Goal: Task Accomplishment & Management: Complete application form

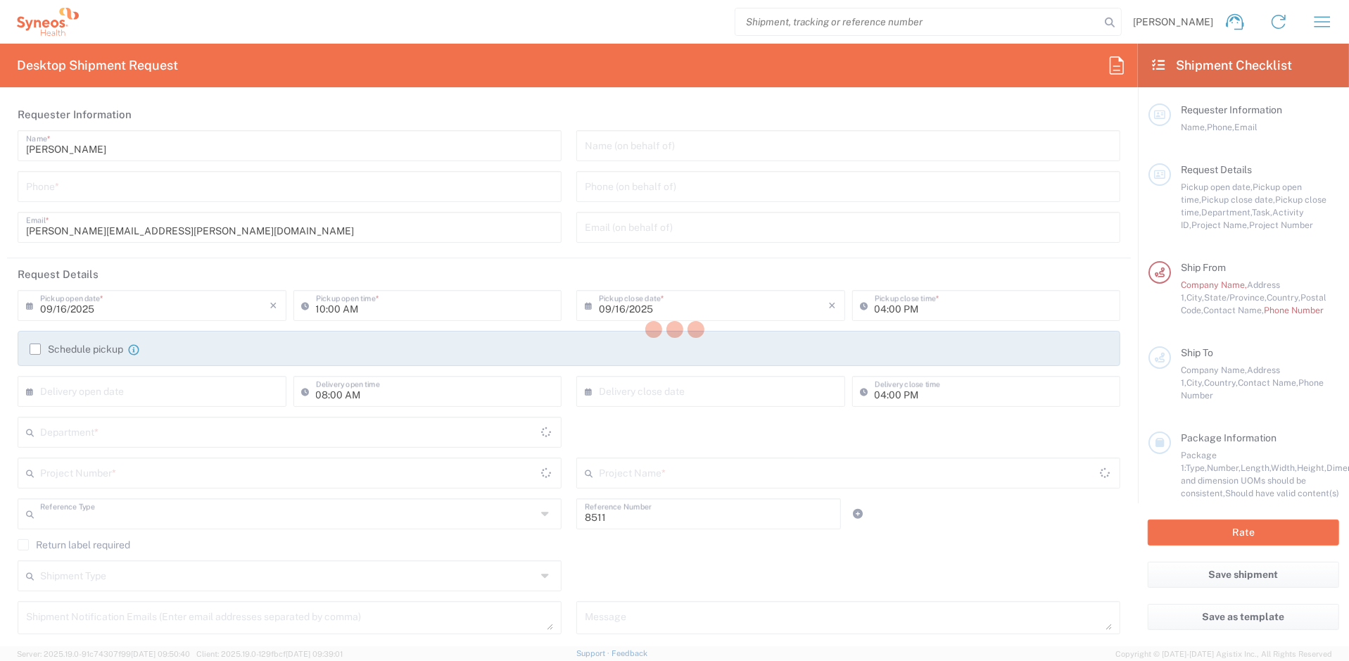
type input "Department"
type input "[US_STATE]"
type input "[GEOGRAPHIC_DATA]"
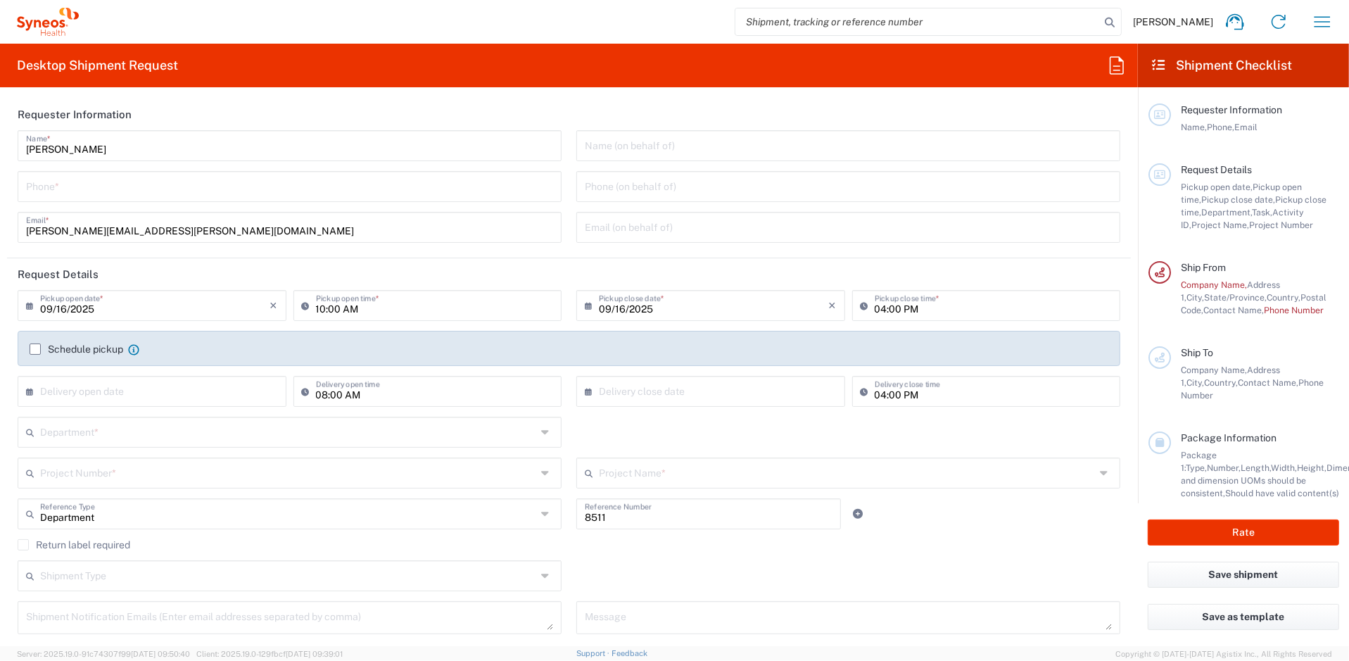
type input "Syneos Health, LLC-[GEOGRAPHIC_DATA] [GEOGRAPHIC_DATA] [GEOGRAPHIC_DATA]"
click at [1164, 66] on icon at bounding box center [1159, 64] width 16 height 13
click at [1121, 68] on icon at bounding box center [1117, 65] width 23 height 23
click at [1158, 64] on icon at bounding box center [1159, 64] width 16 height 13
click at [1315, 20] on icon "button" at bounding box center [1322, 22] width 23 height 23
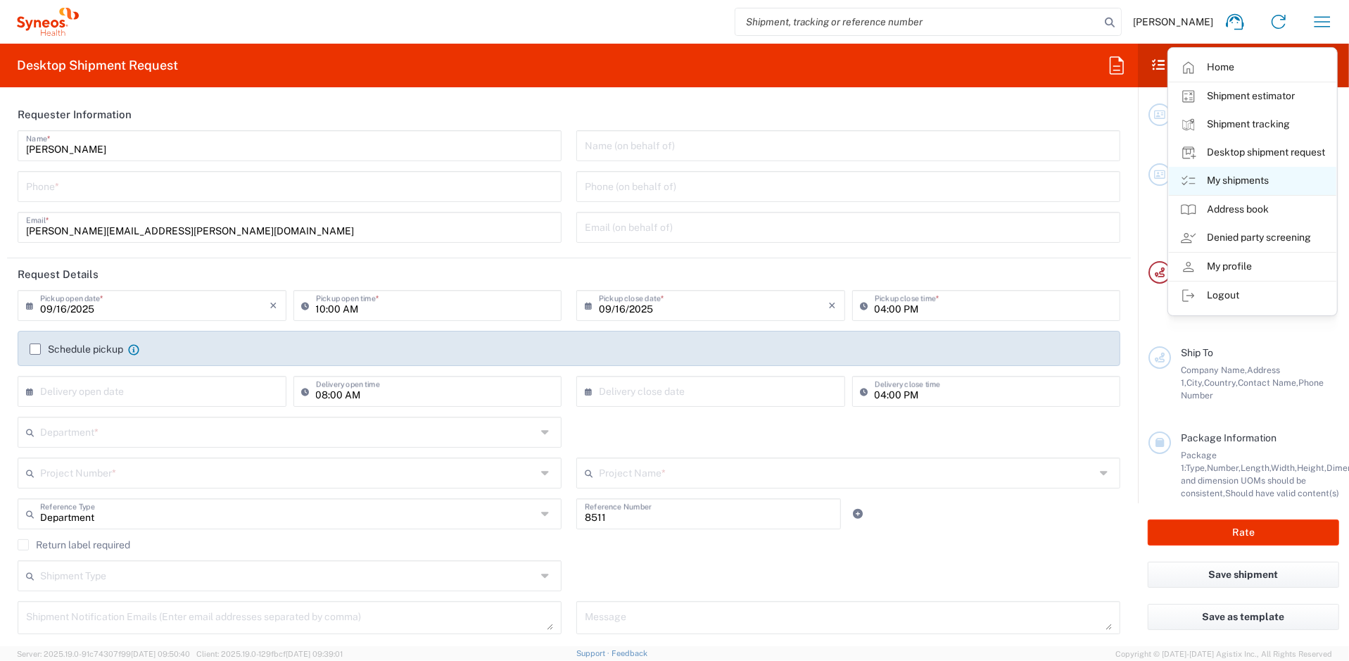
click at [1235, 171] on link "My shipments" at bounding box center [1253, 181] width 168 height 28
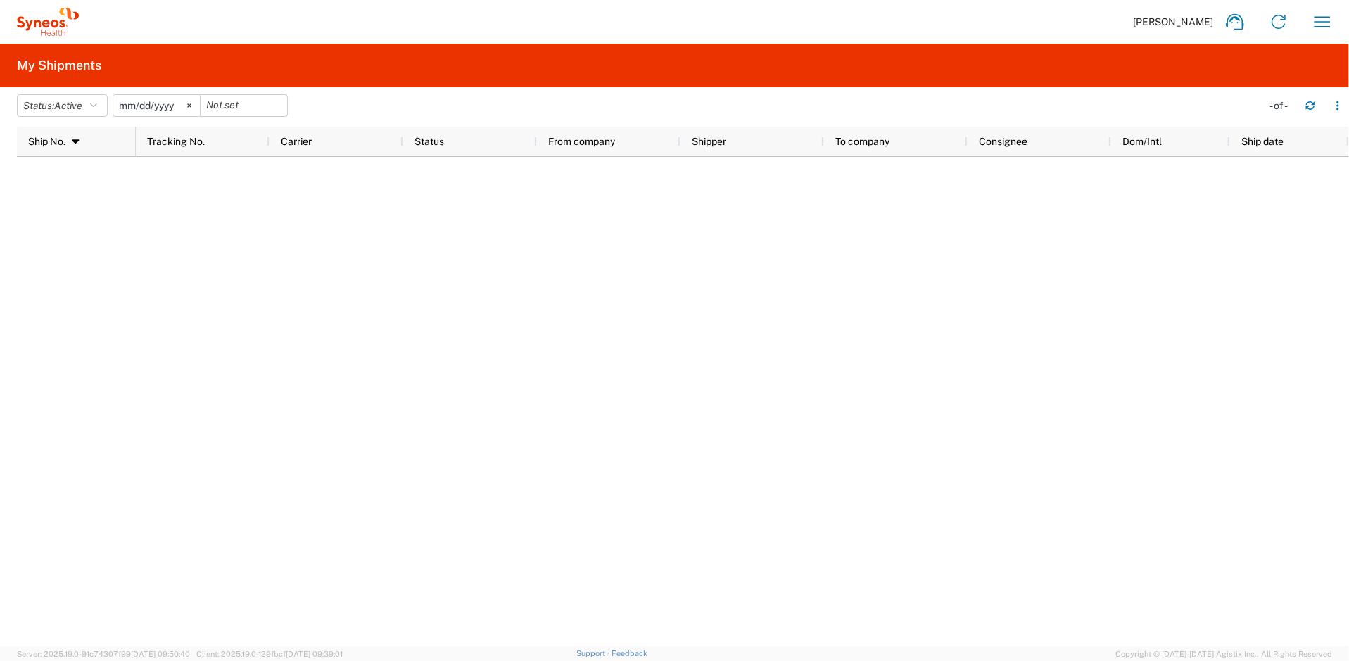
click at [92, 70] on h2 "My Shipments" at bounding box center [59, 65] width 84 height 17
click at [74, 137] on icon at bounding box center [76, 142] width 13 height 10
click at [1277, 18] on icon at bounding box center [1279, 22] width 23 height 23
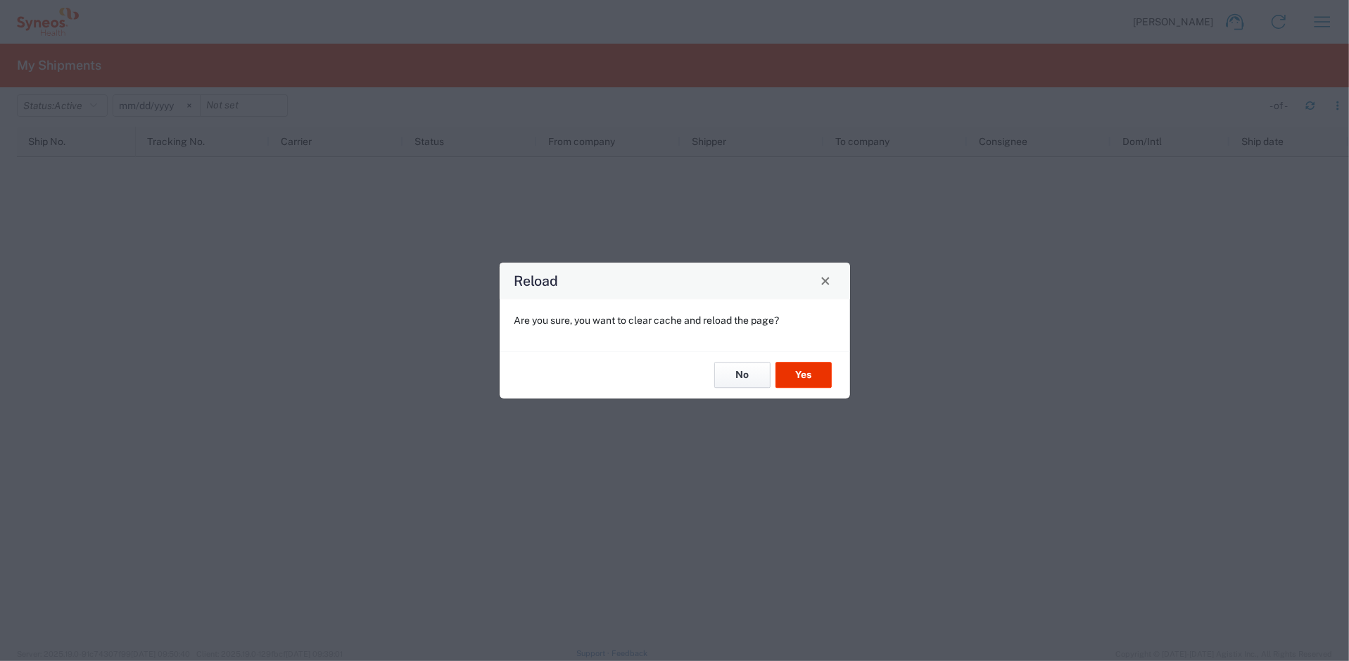
click at [752, 374] on button "No" at bounding box center [742, 375] width 56 height 26
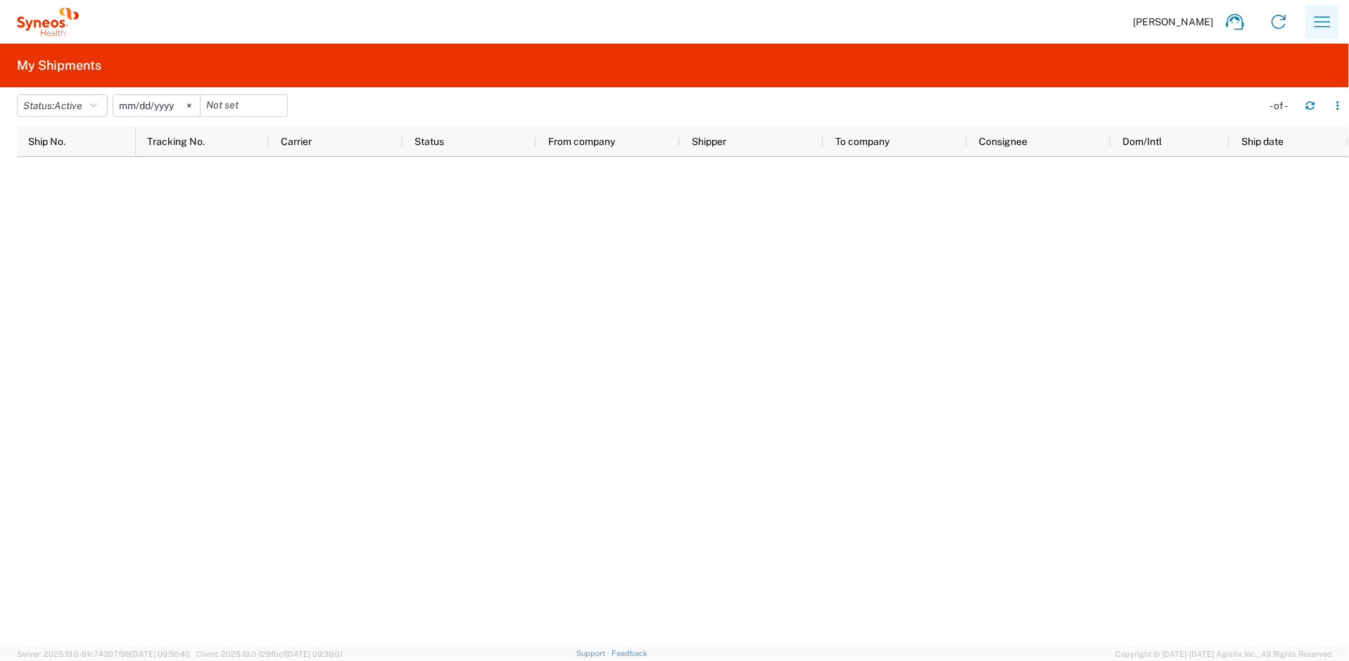
click at [1311, 16] on icon "button" at bounding box center [1322, 22] width 23 height 23
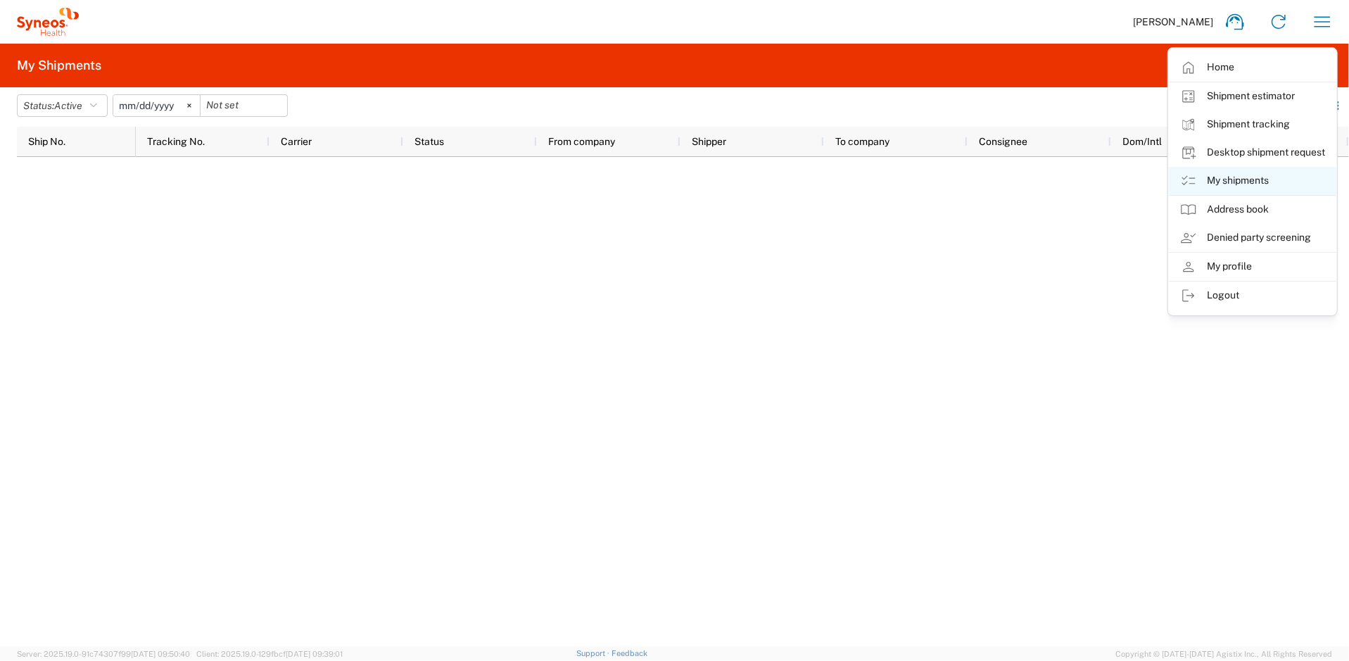
click at [1230, 182] on link "My shipments" at bounding box center [1253, 181] width 168 height 28
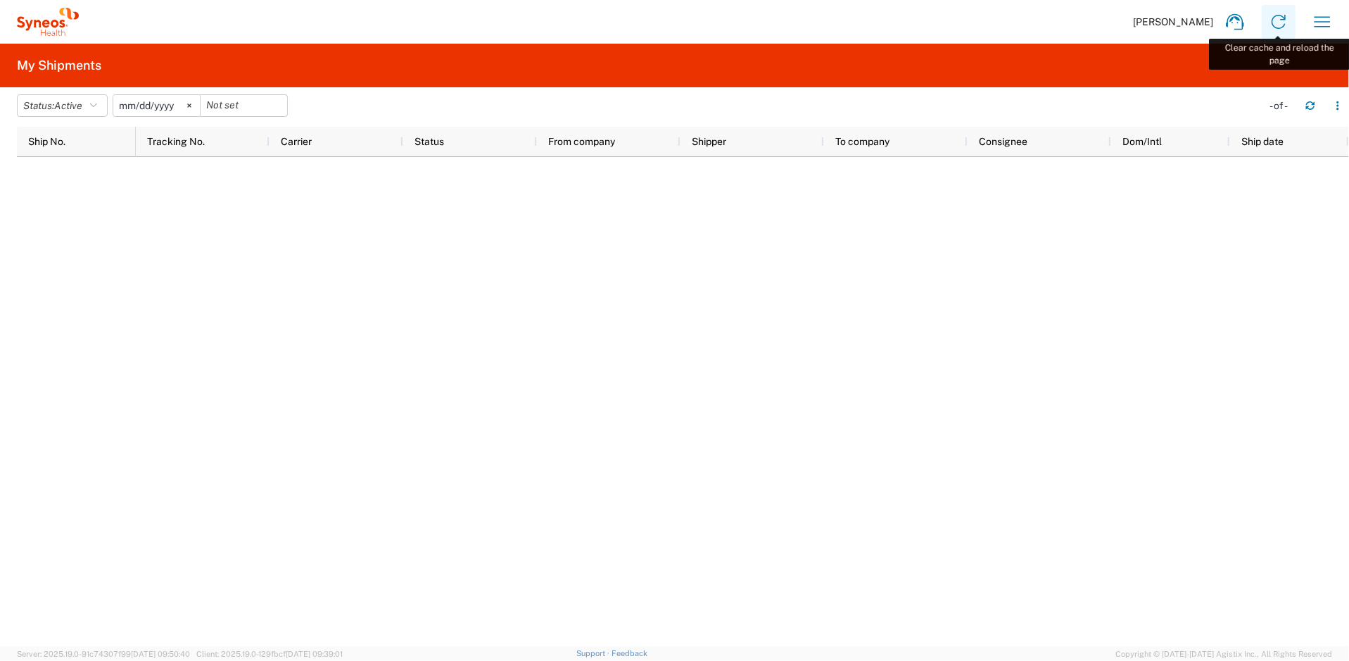
click at [1276, 31] on icon at bounding box center [1279, 22] width 23 height 23
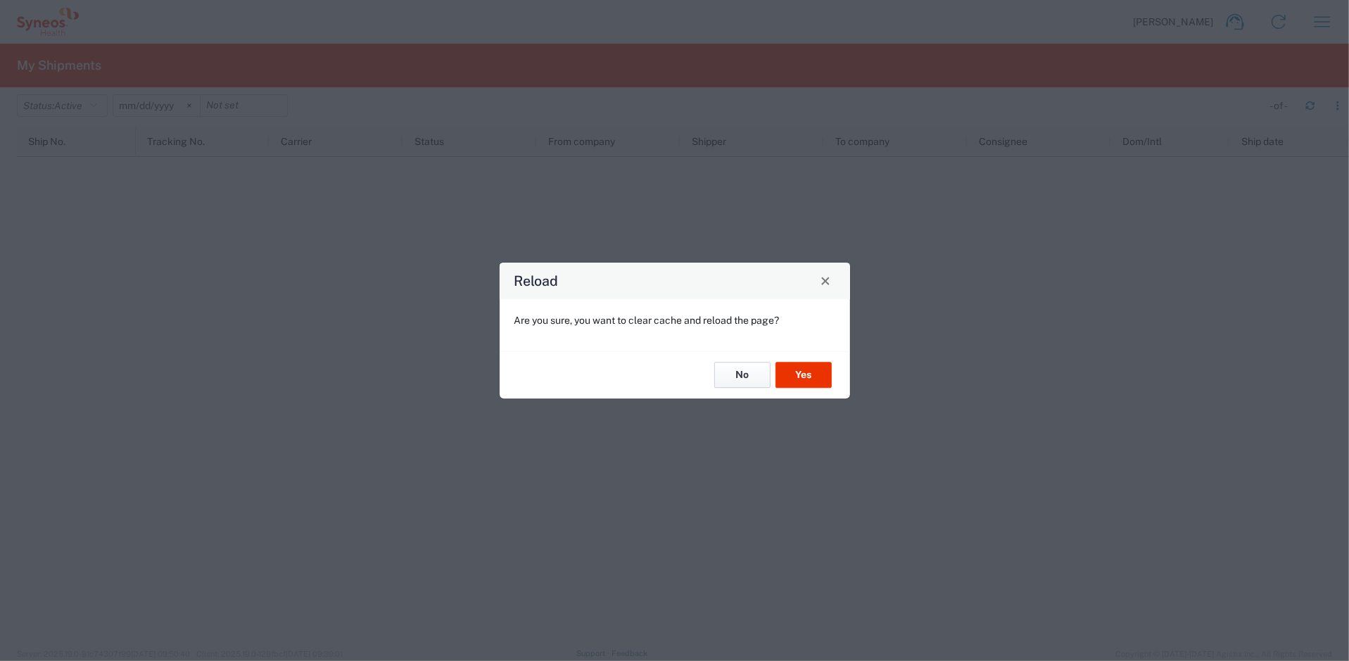
click at [755, 375] on button "No" at bounding box center [742, 375] width 56 height 26
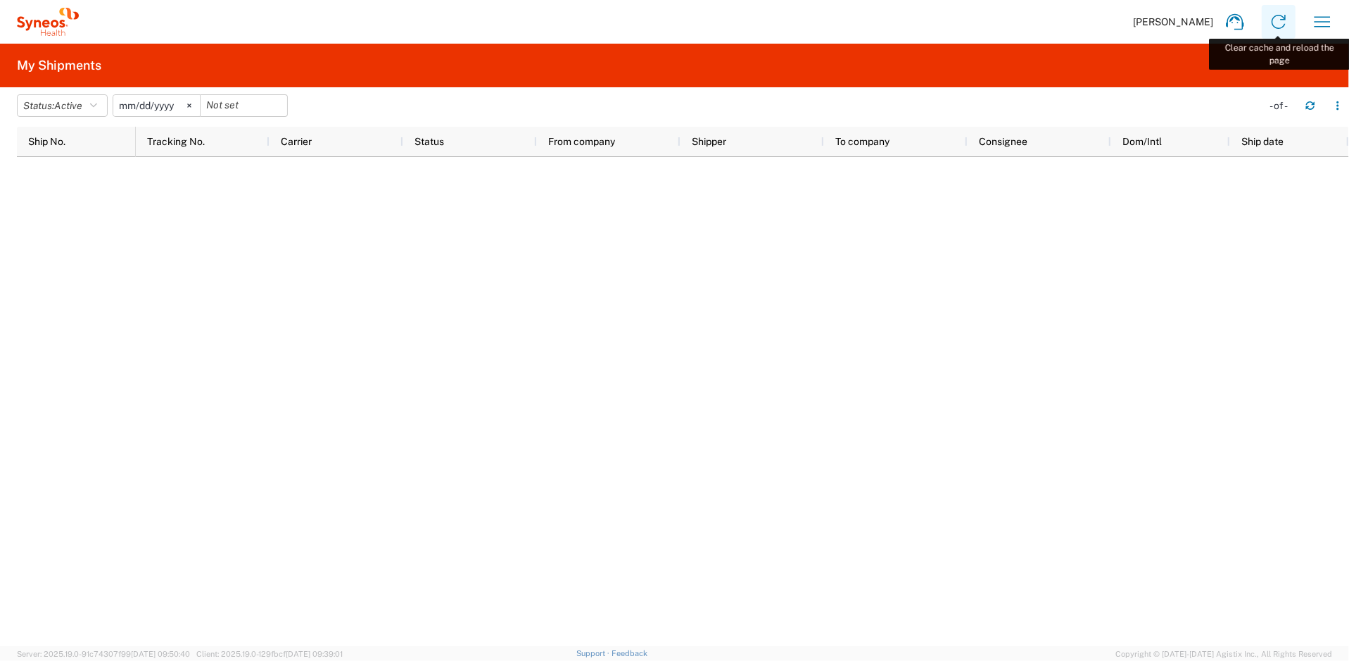
click at [1273, 20] on icon at bounding box center [1279, 22] width 23 height 23
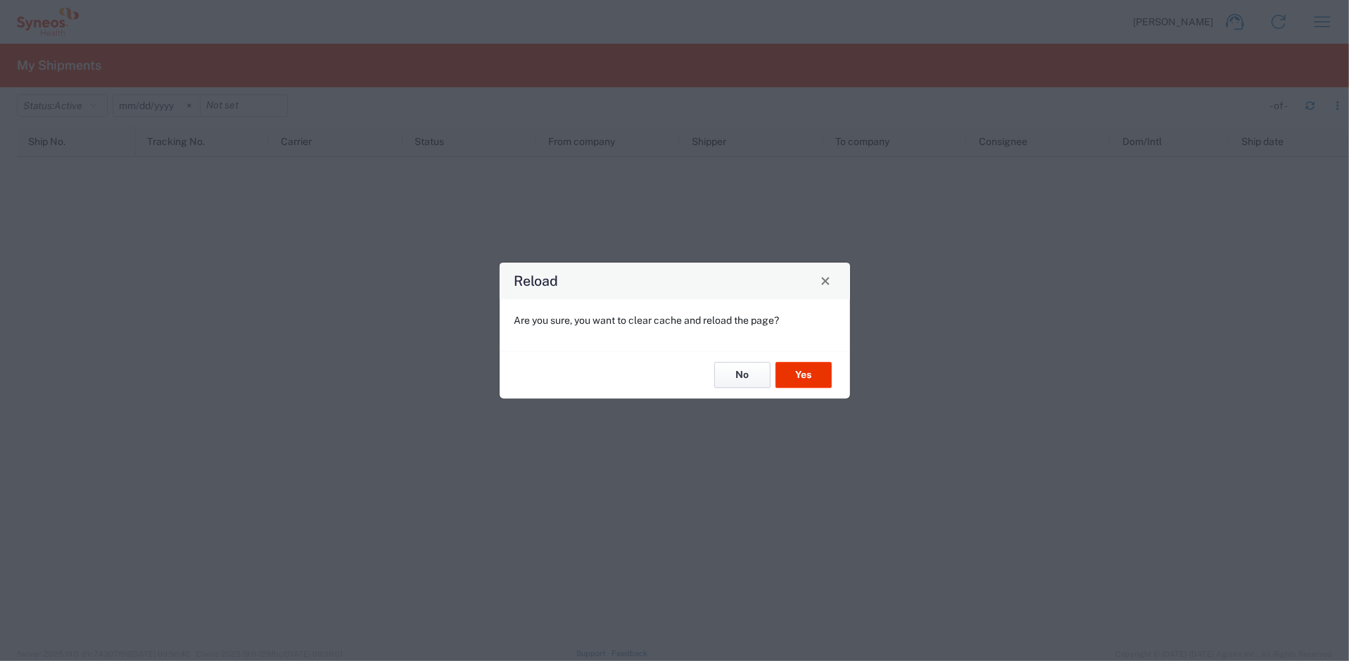
click at [745, 375] on button "No" at bounding box center [742, 375] width 56 height 26
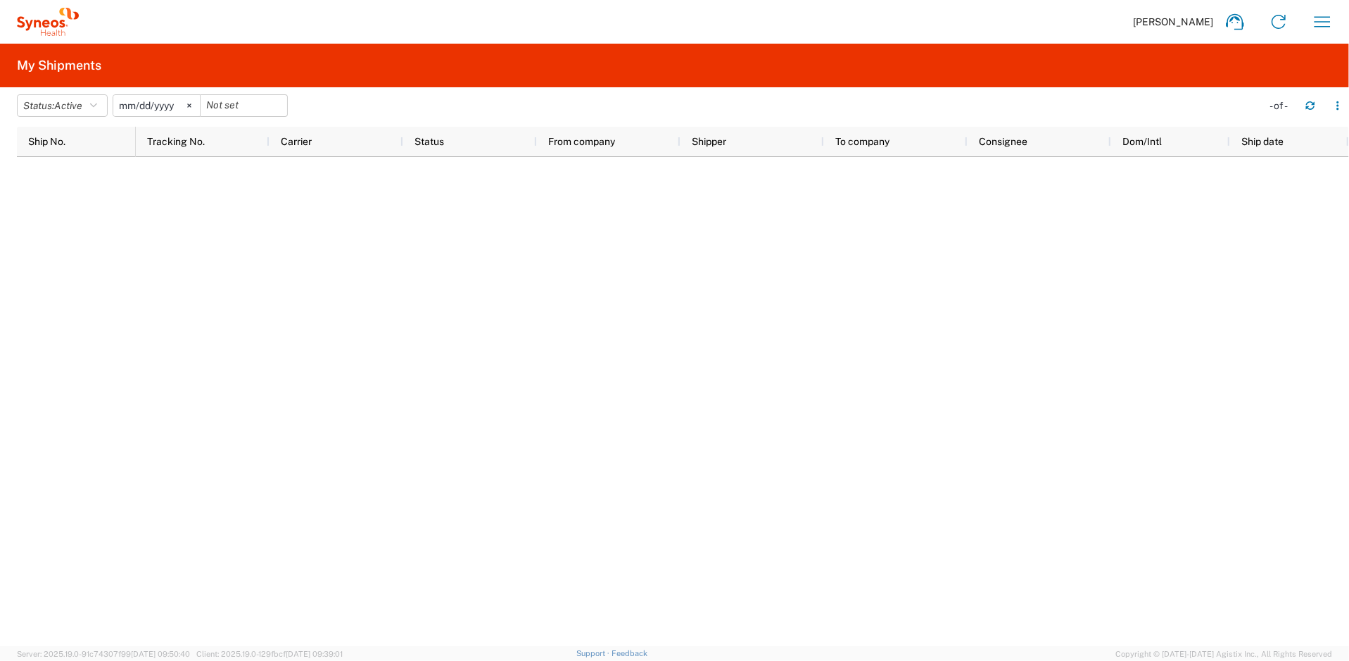
click at [50, 26] on icon at bounding box center [48, 22] width 62 height 28
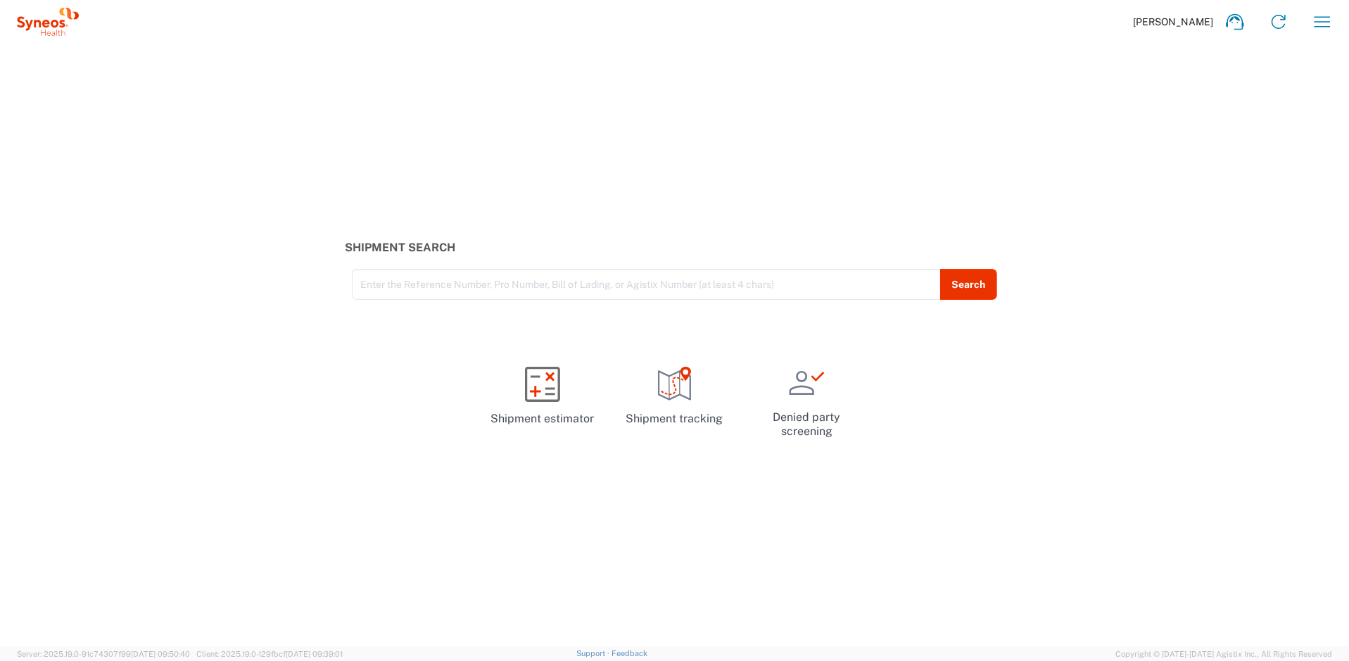
click at [1209, 23] on span "Robert Stechuchak" at bounding box center [1173, 21] width 80 height 13
click at [1277, 27] on icon at bounding box center [1279, 22] width 14 height 14
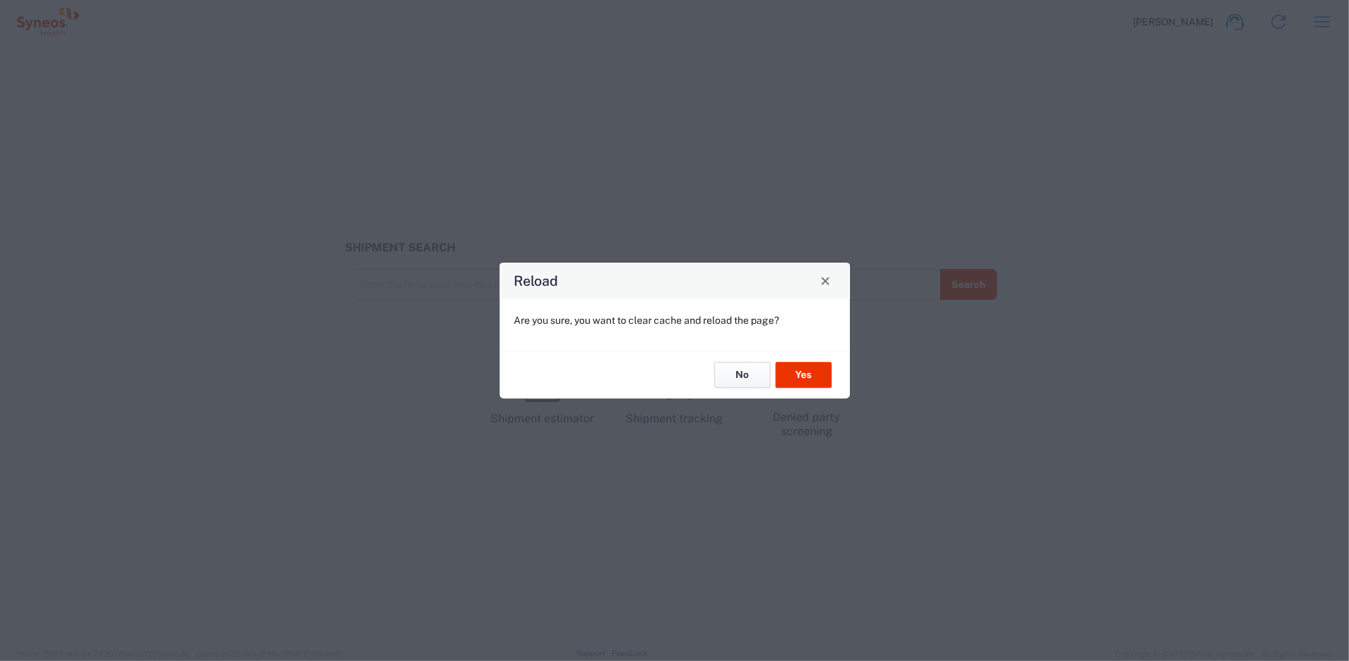
click at [743, 374] on button "No" at bounding box center [742, 375] width 56 height 26
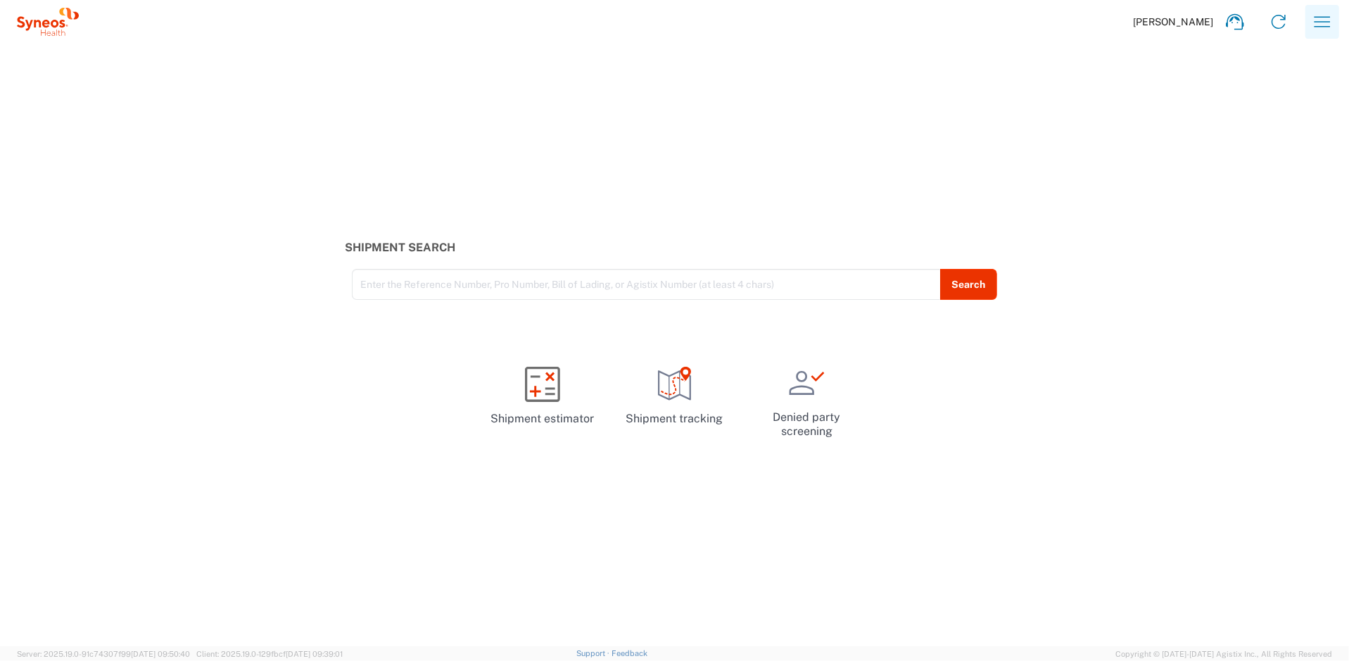
click at [1312, 21] on icon "button" at bounding box center [1322, 22] width 23 height 23
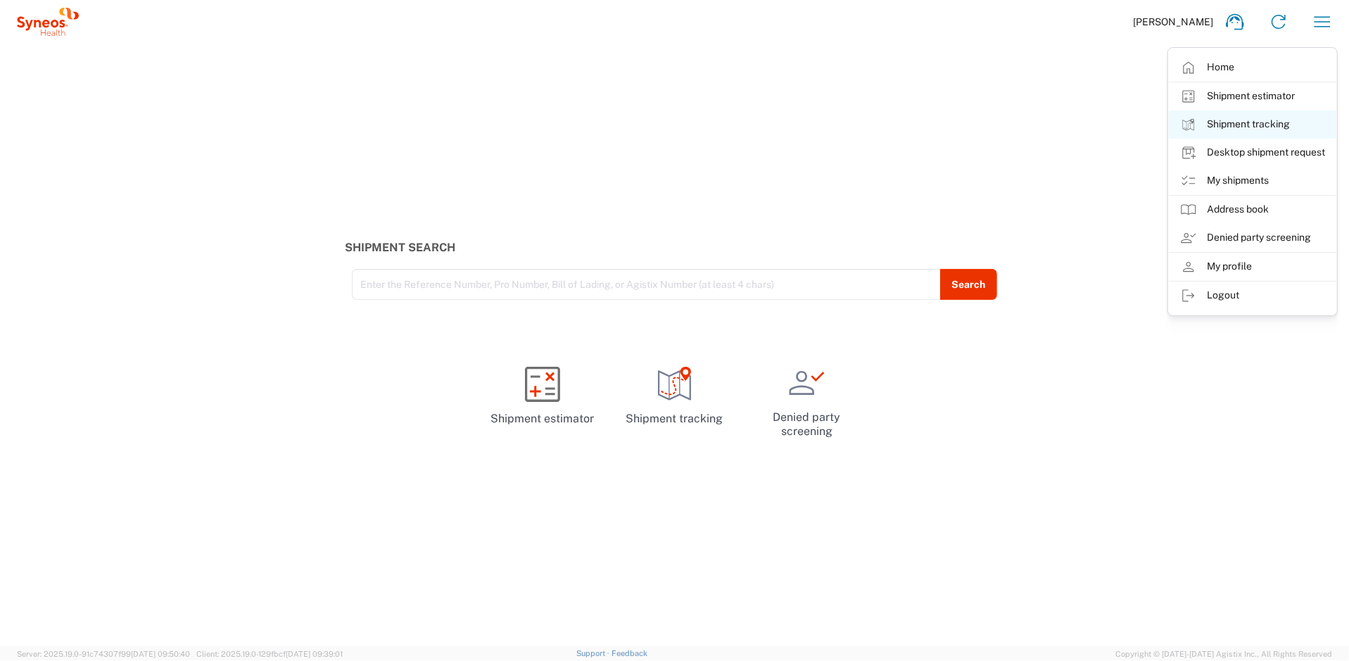
click at [1238, 120] on link "Shipment tracking" at bounding box center [1253, 125] width 168 height 28
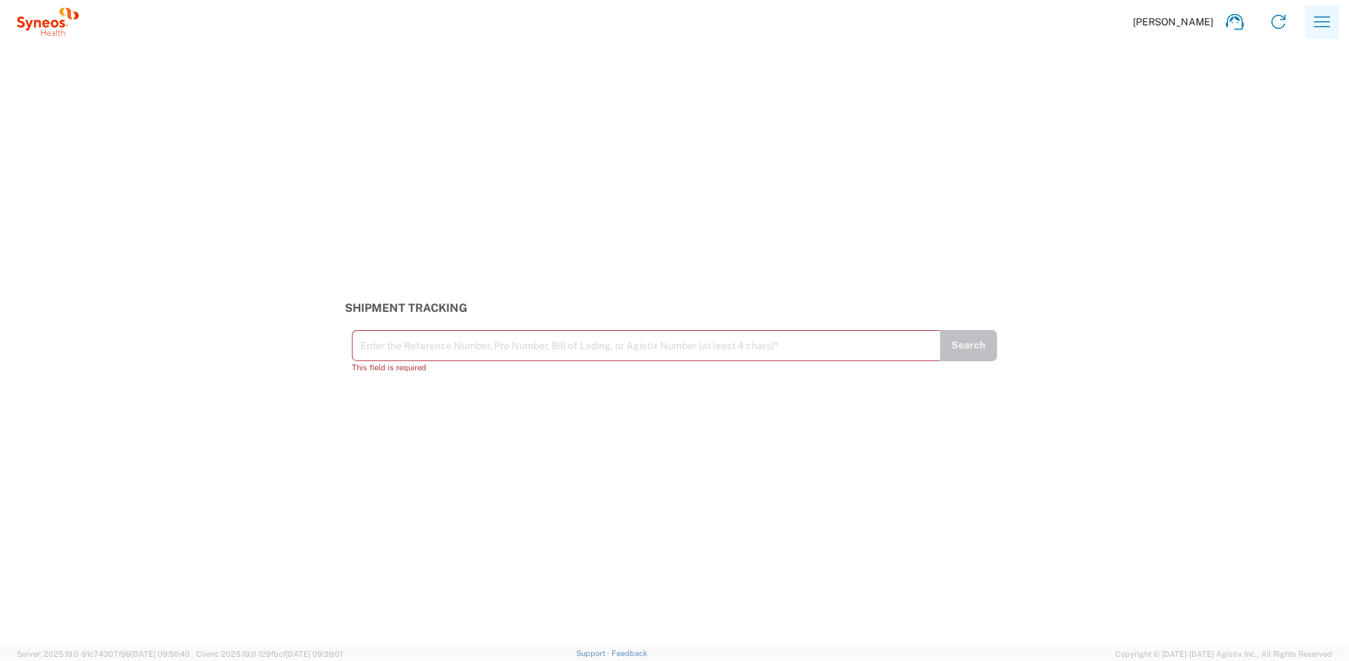
click at [1325, 18] on icon "button" at bounding box center [1322, 22] width 23 height 23
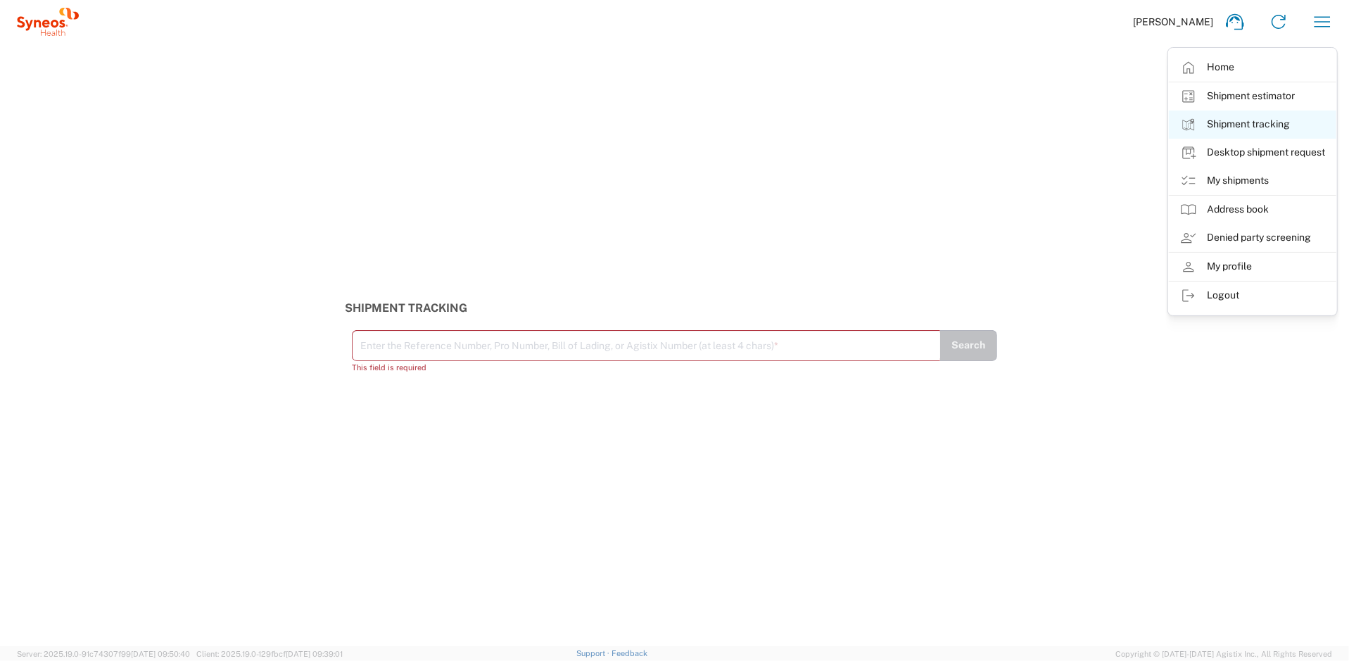
click at [1244, 127] on link "Shipment tracking" at bounding box center [1253, 125] width 168 height 28
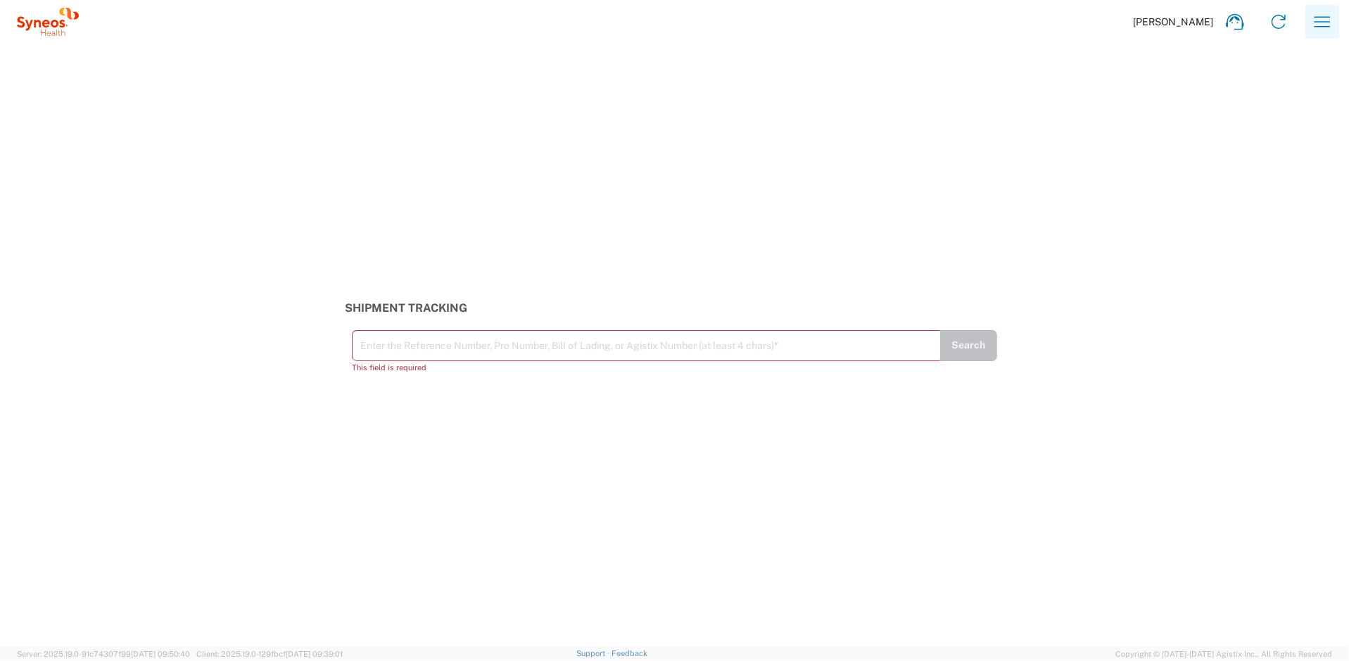
click at [1315, 18] on icon "button" at bounding box center [1322, 22] width 23 height 23
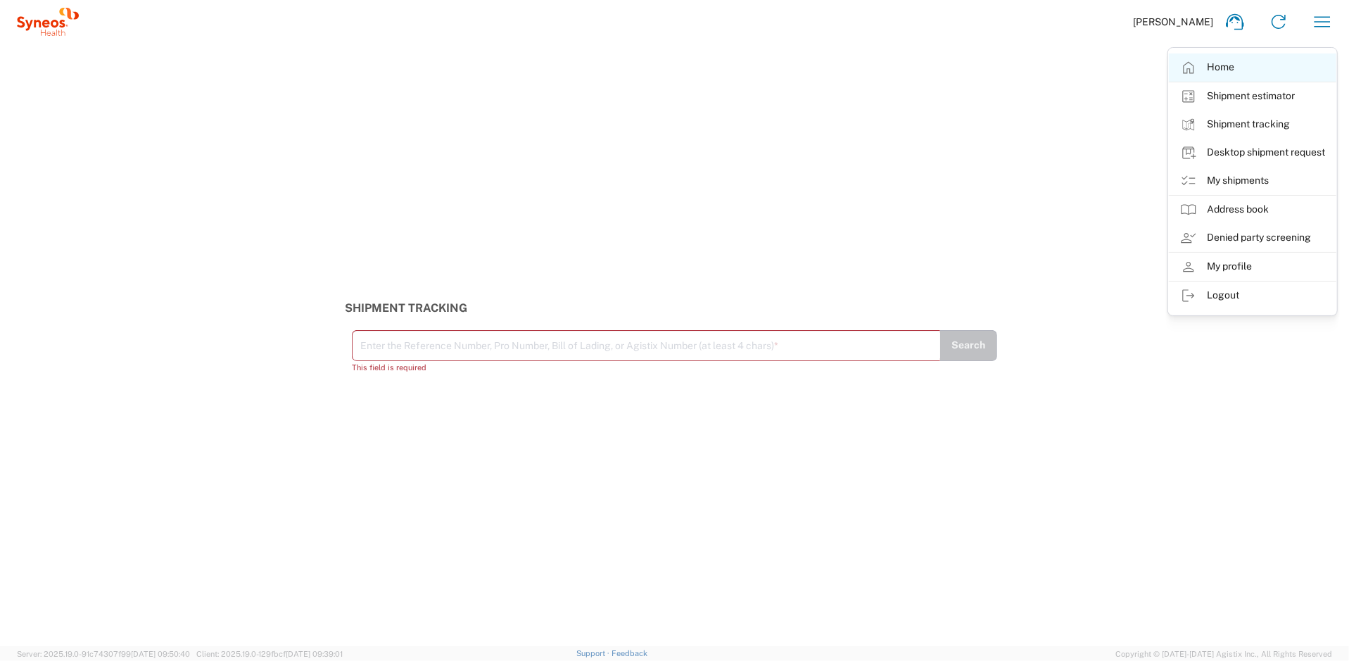
click at [1222, 65] on link "Home" at bounding box center [1253, 67] width 168 height 28
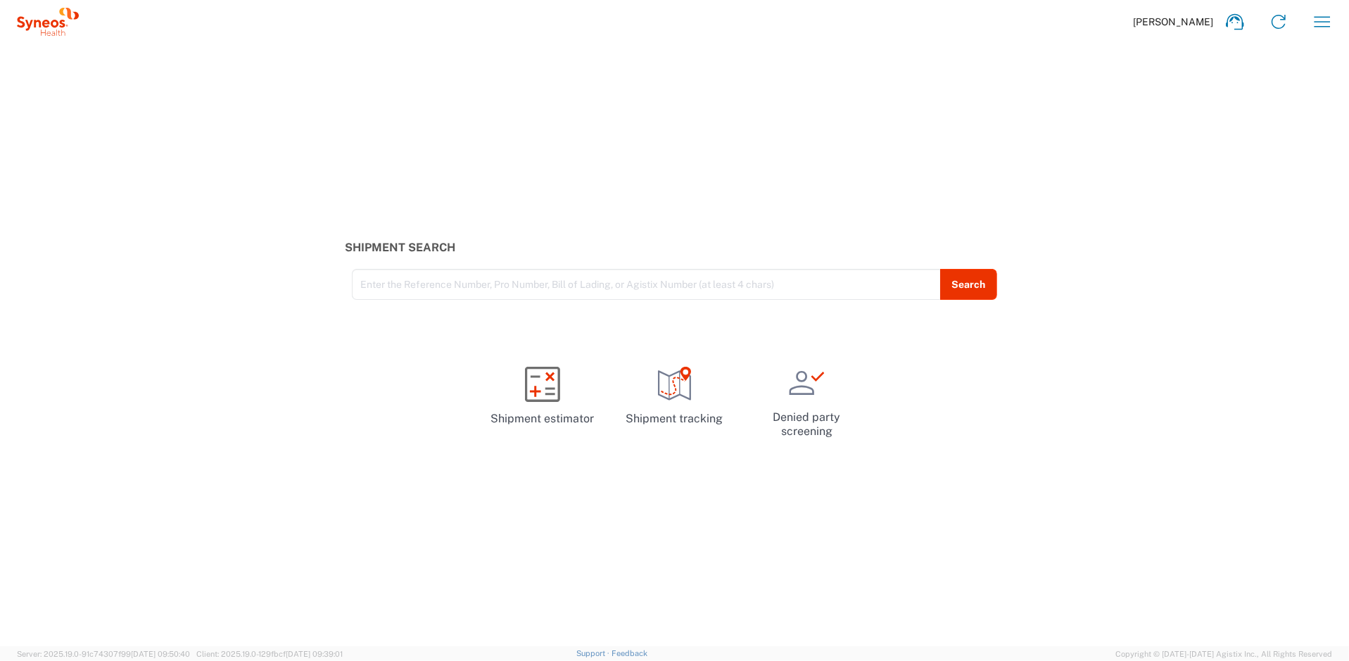
click at [26, 13] on icon at bounding box center [48, 22] width 62 height 28
click at [1327, 12] on icon "button" at bounding box center [1322, 22] width 23 height 23
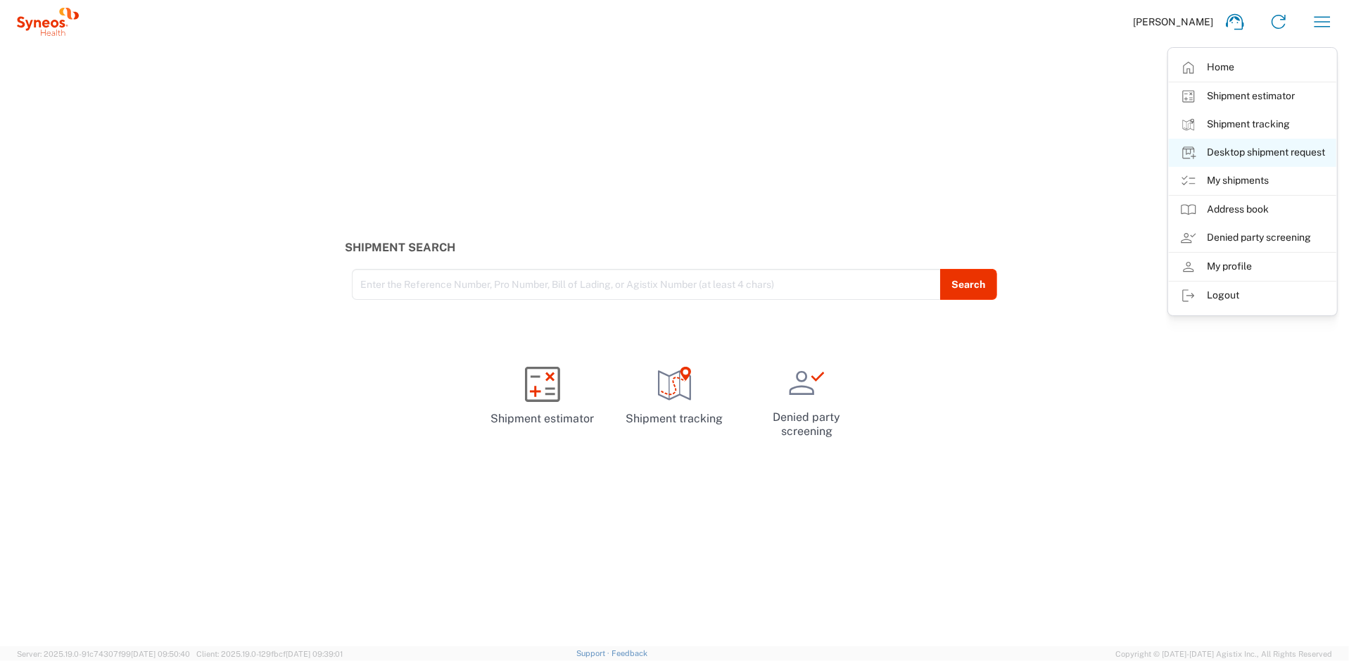
click at [1242, 139] on link "Desktop shipment request" at bounding box center [1253, 153] width 168 height 28
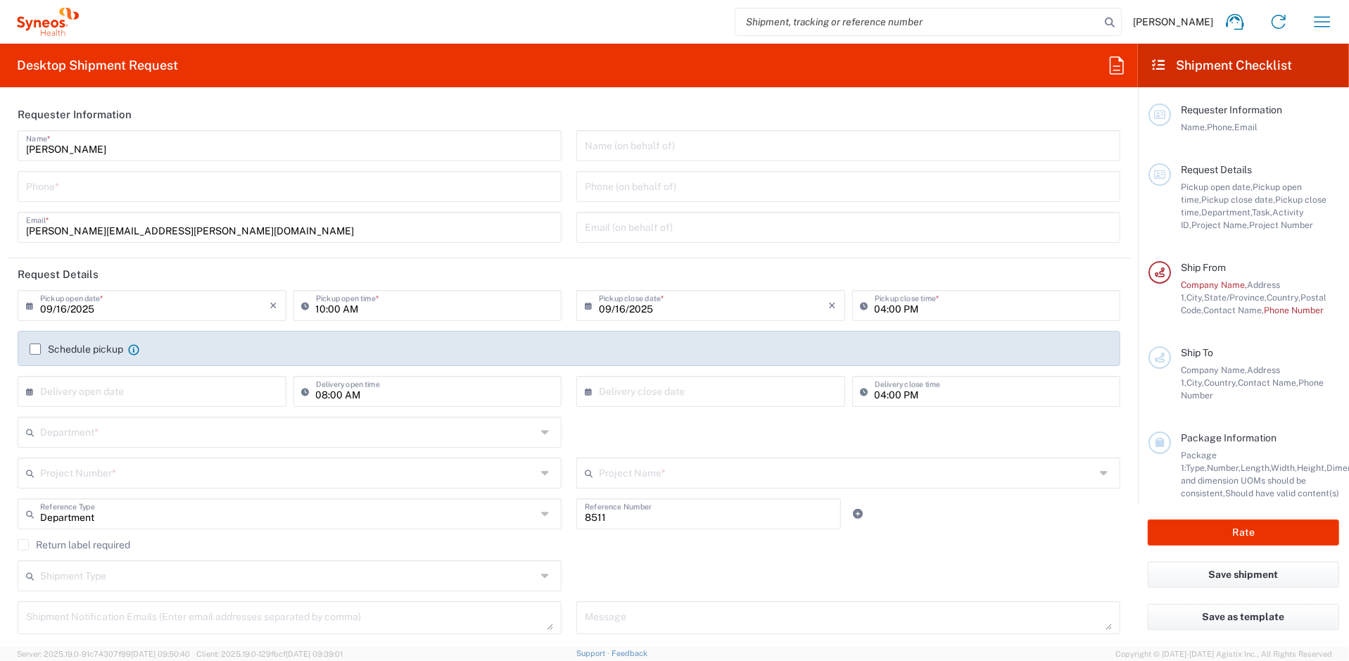
type input "North Carolina"
click at [1316, 23] on icon "button" at bounding box center [1322, 22] width 23 height 23
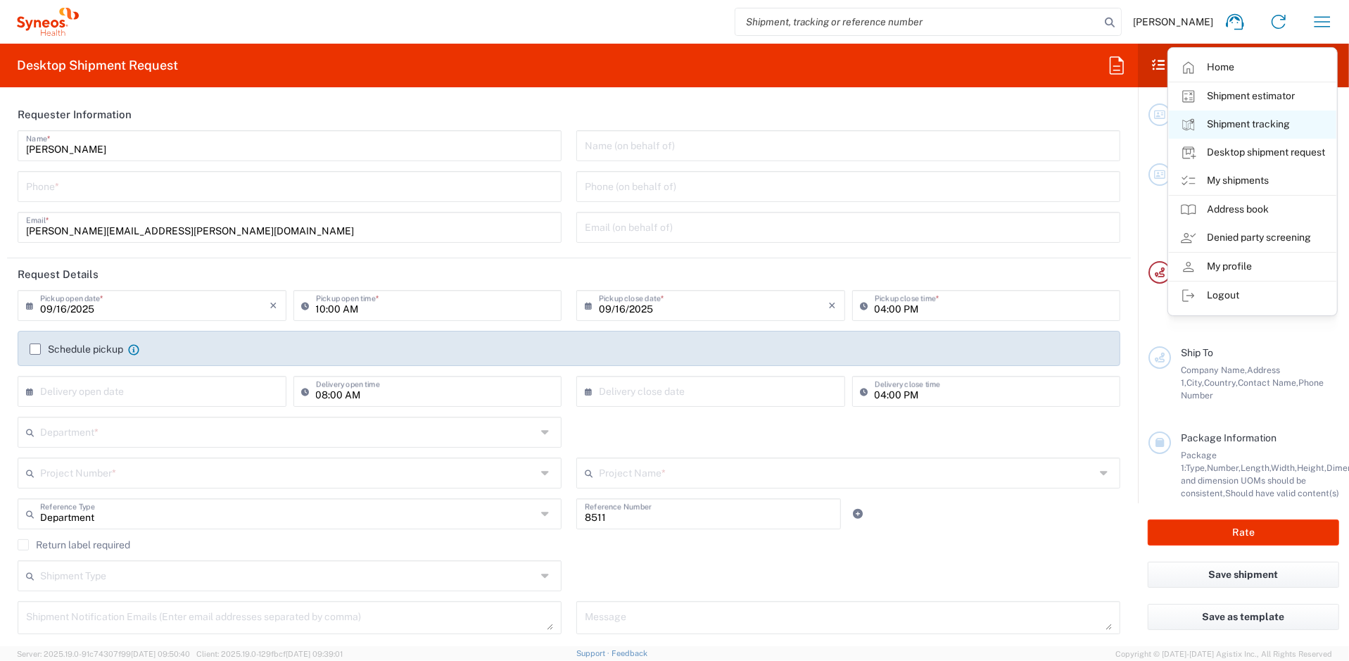
click at [1234, 120] on link "Shipment tracking" at bounding box center [1253, 125] width 168 height 28
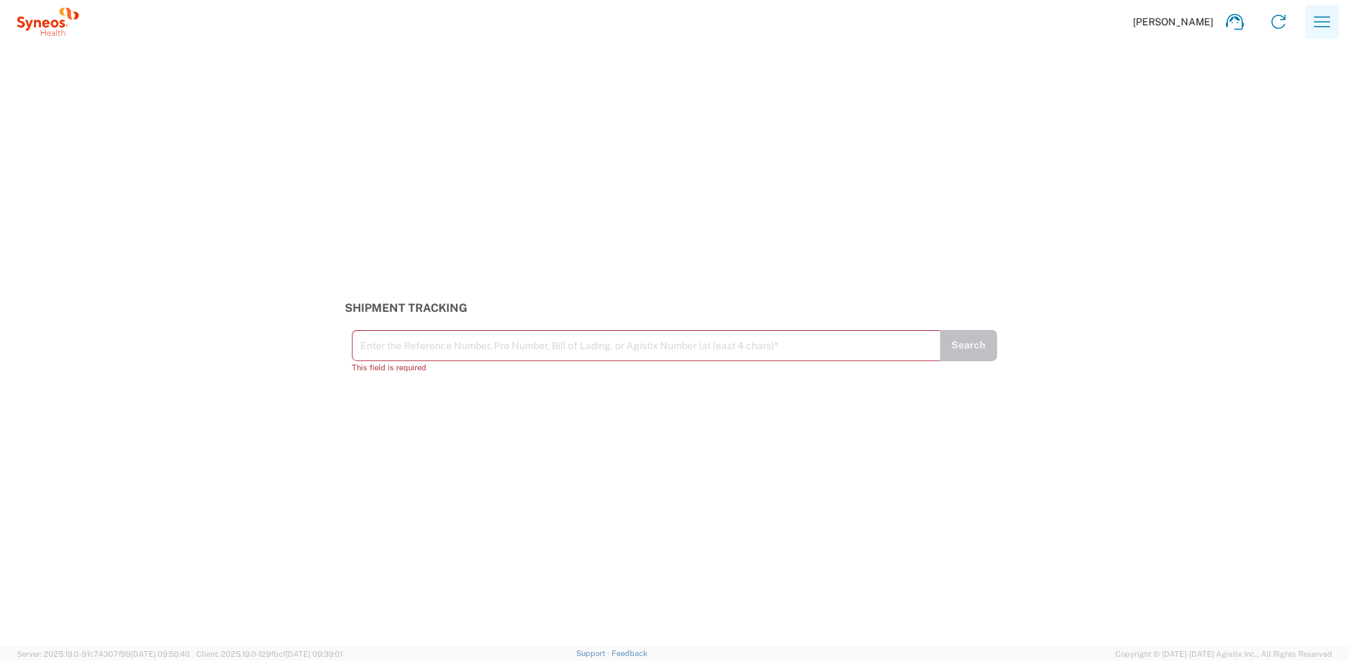
click at [1327, 26] on icon "button" at bounding box center [1323, 21] width 16 height 11
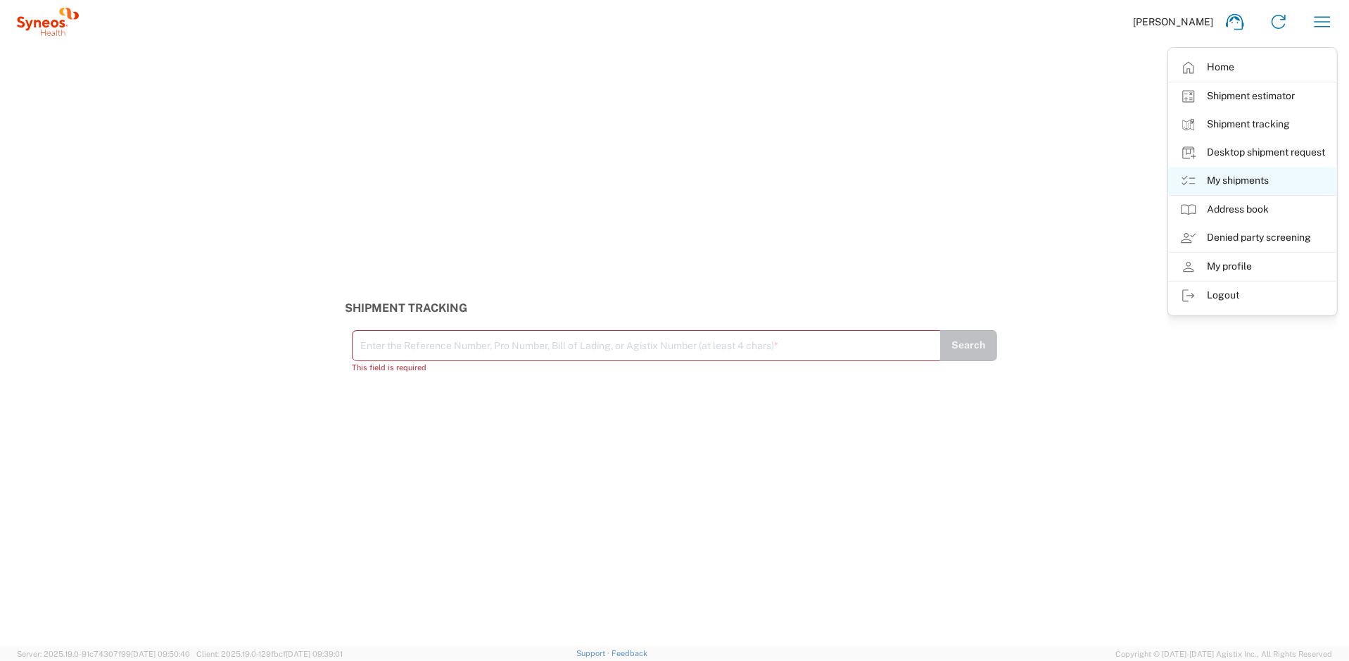
click at [1233, 177] on link "My shipments" at bounding box center [1253, 181] width 168 height 28
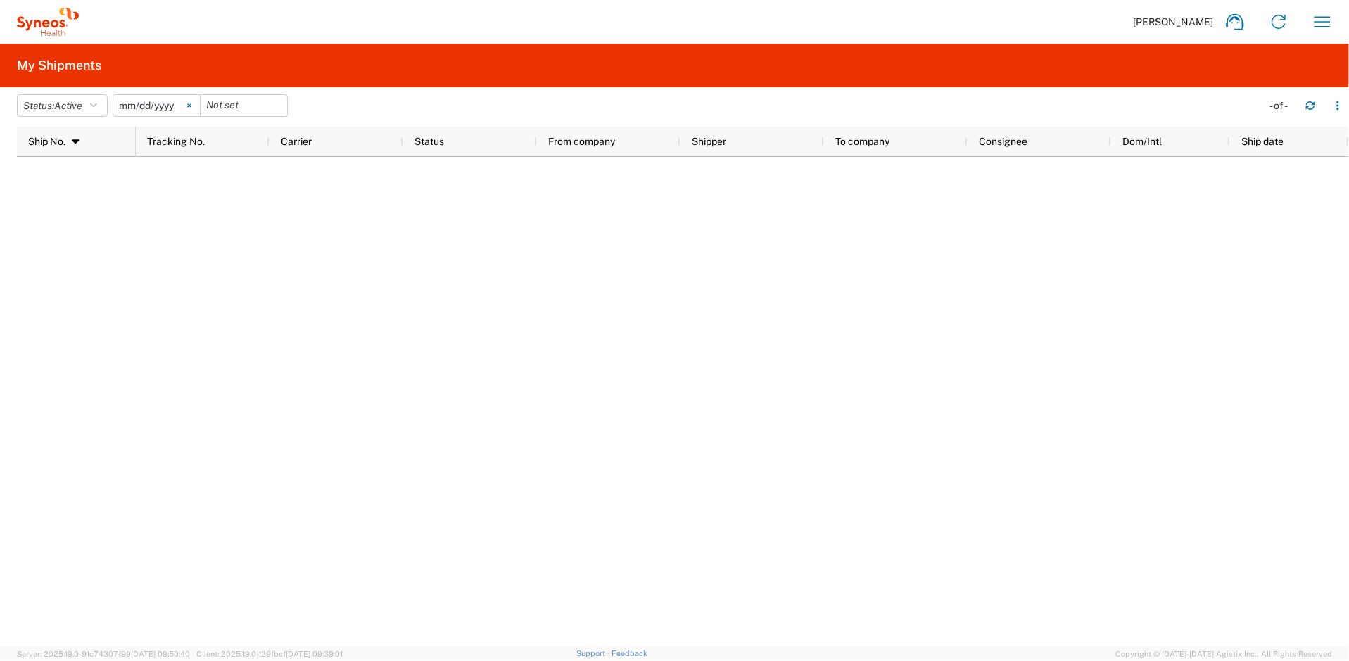
click at [191, 106] on icon at bounding box center [189, 106] width 4 height 4
click at [1346, 112] on button "button" at bounding box center [1338, 105] width 23 height 23
click at [96, 107] on icon "button" at bounding box center [93, 106] width 7 height 10
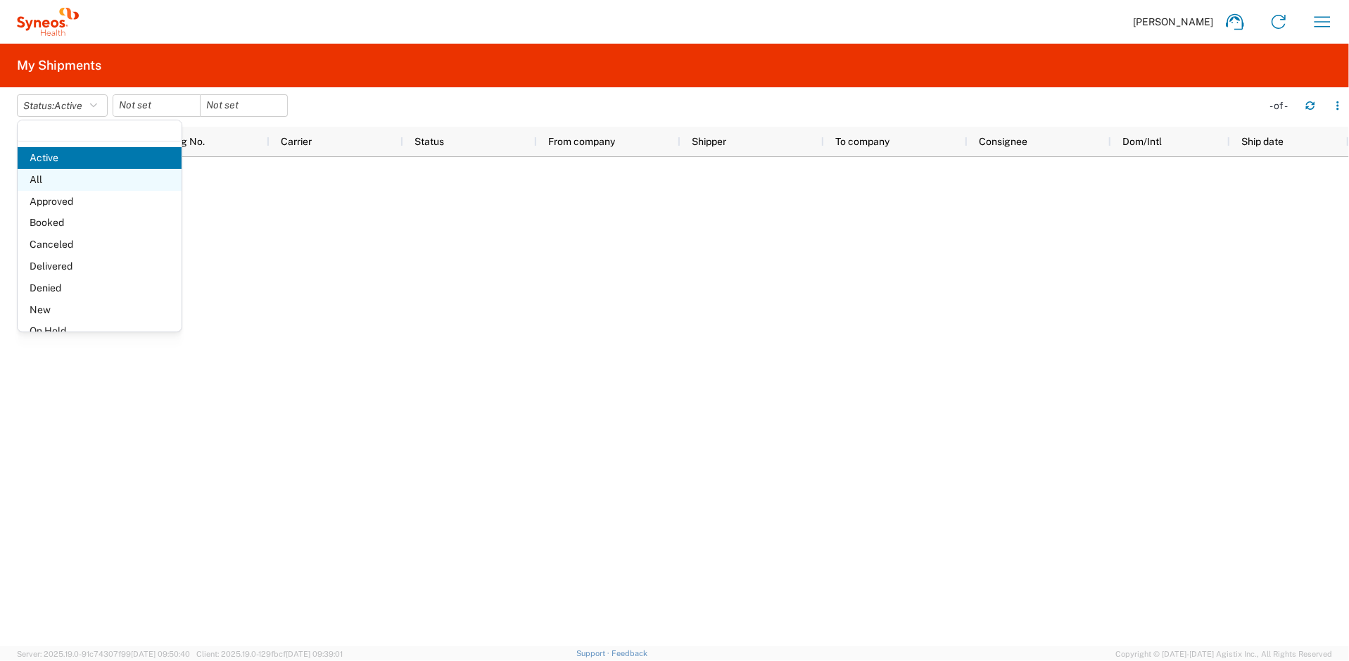
click at [65, 175] on span "All" at bounding box center [100, 180] width 164 height 22
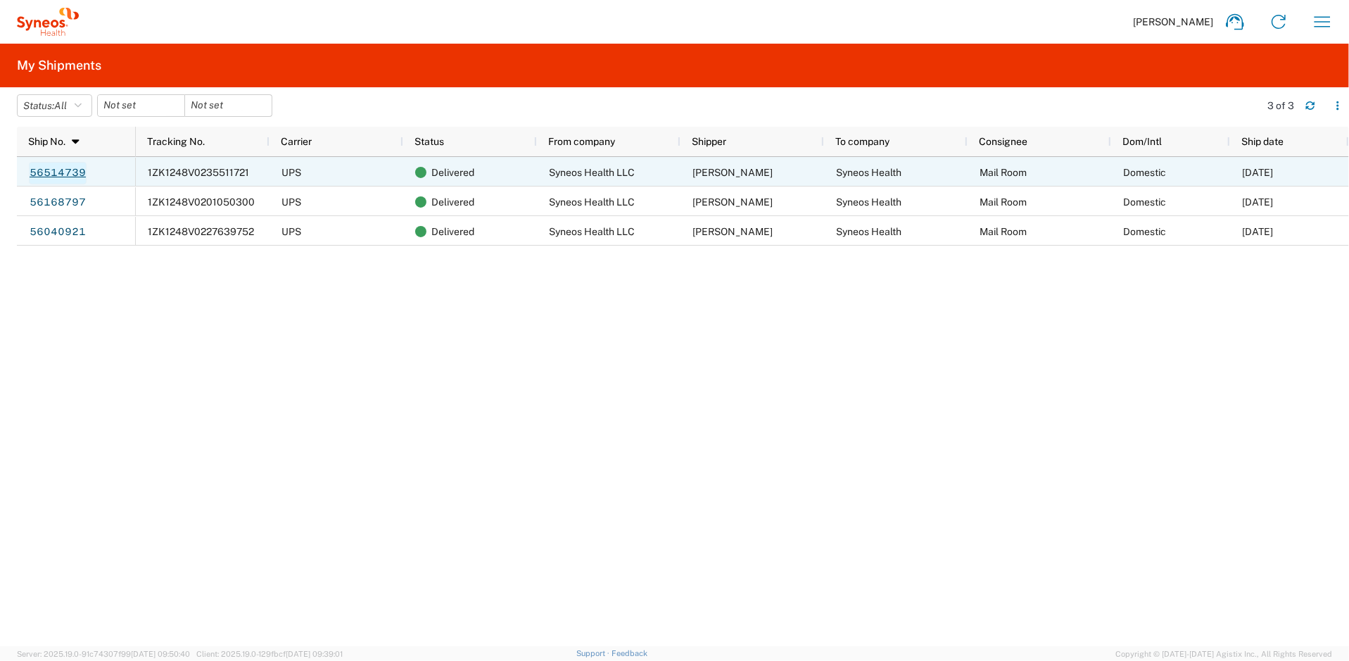
click at [75, 163] on link "56514739" at bounding box center [58, 173] width 58 height 23
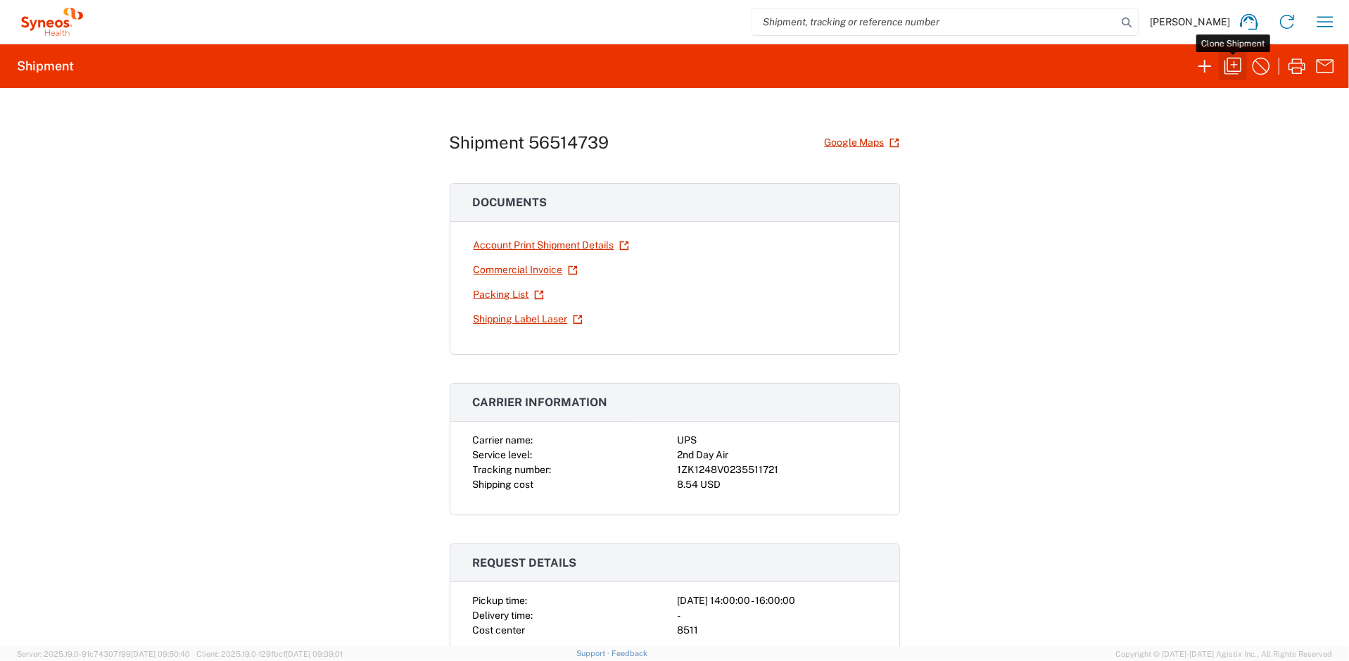
click at [1236, 63] on icon "button" at bounding box center [1233, 66] width 23 height 23
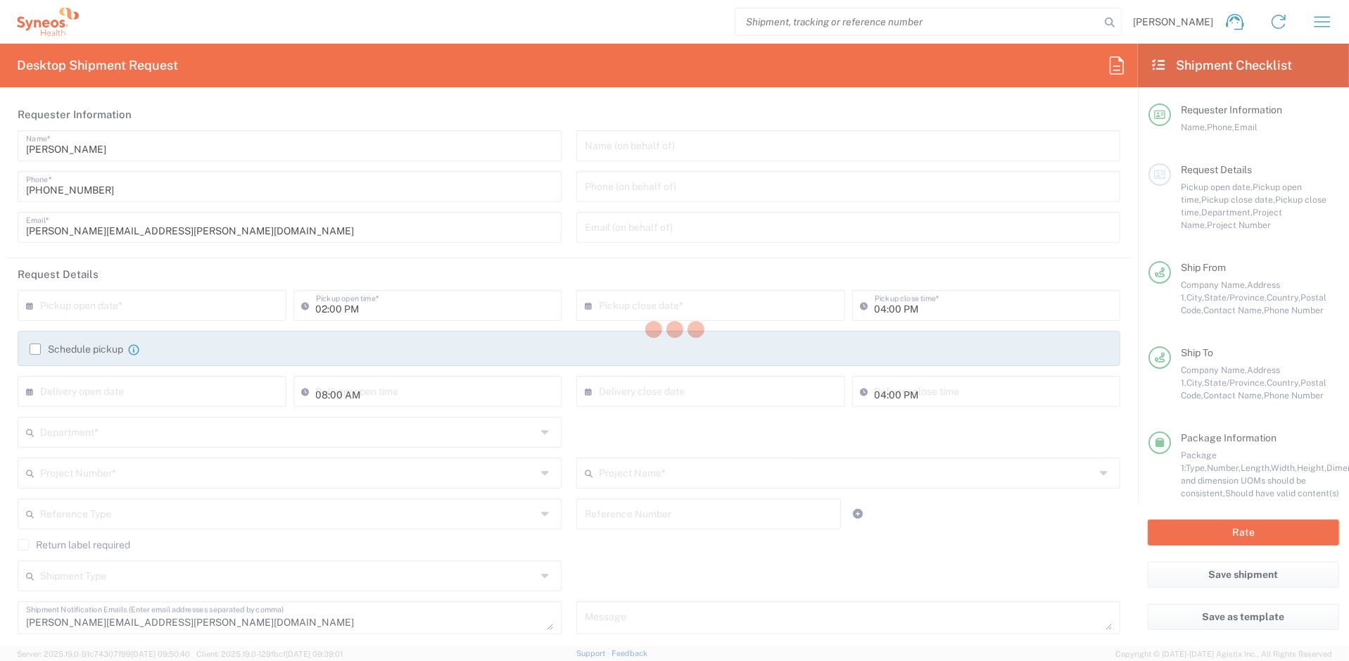
type input "8511 DEPARTMENTAL EXPENSE"
type input "North Carolina"
type input "Envelope"
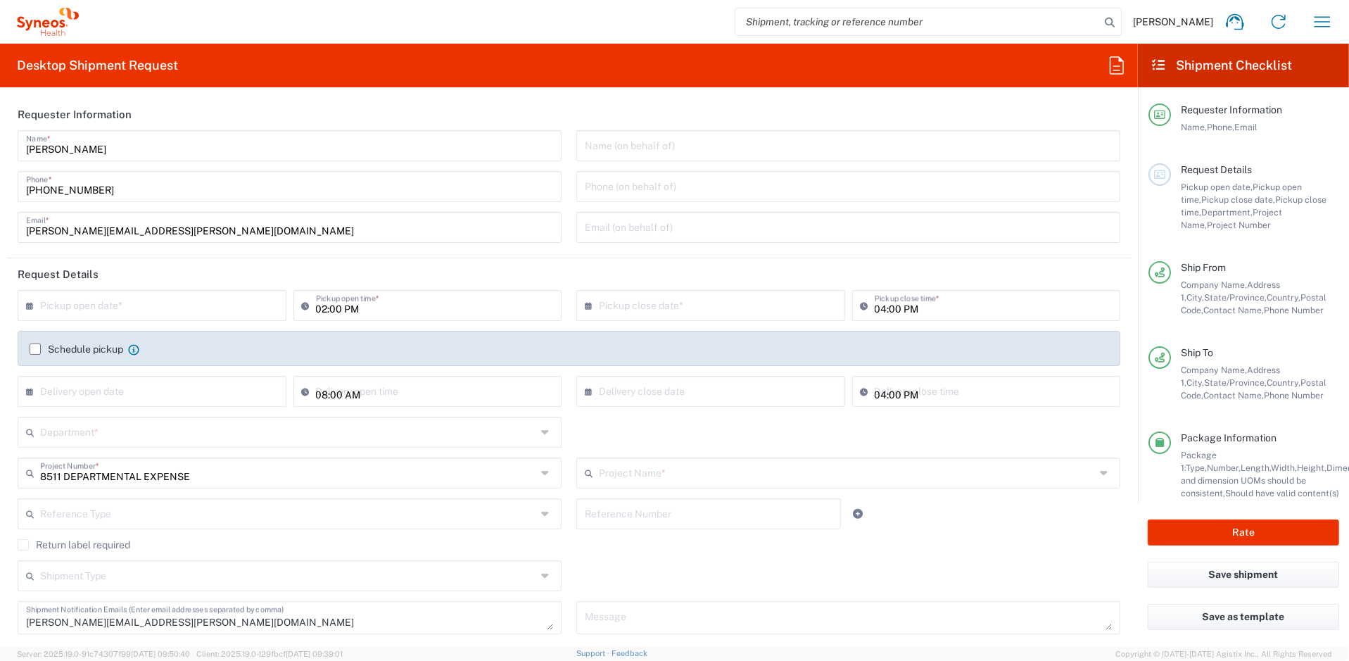
type input "8511 DEPARTMENTAL EXPENSE"
type input "8511"
click at [196, 305] on input "text" at bounding box center [155, 304] width 230 height 25
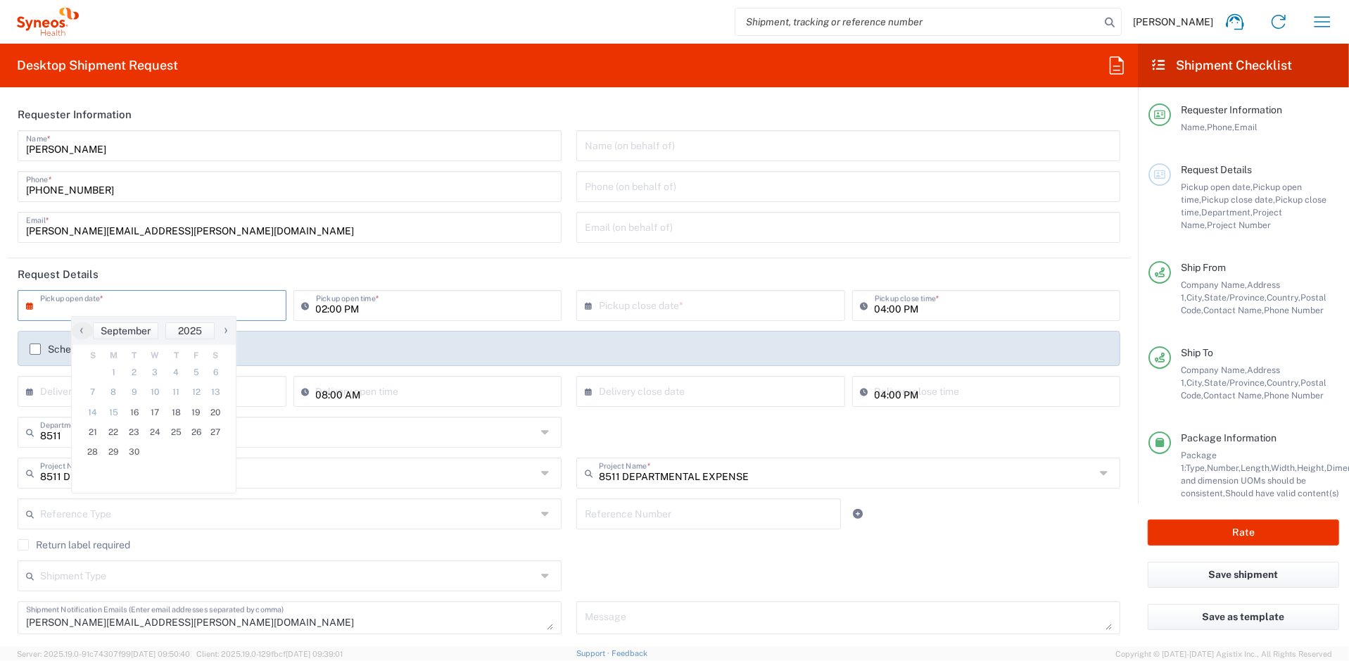
click at [196, 305] on input "text" at bounding box center [155, 304] width 230 height 25
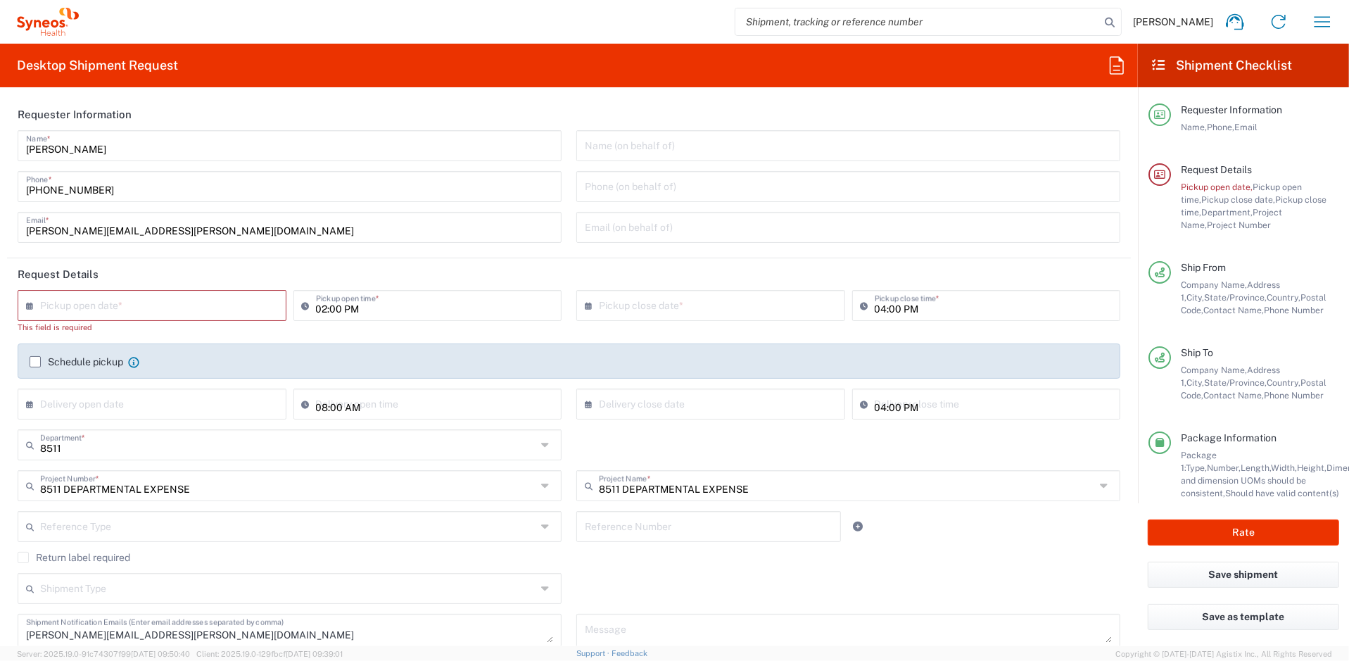
click at [196, 305] on input "text" at bounding box center [155, 304] width 230 height 25
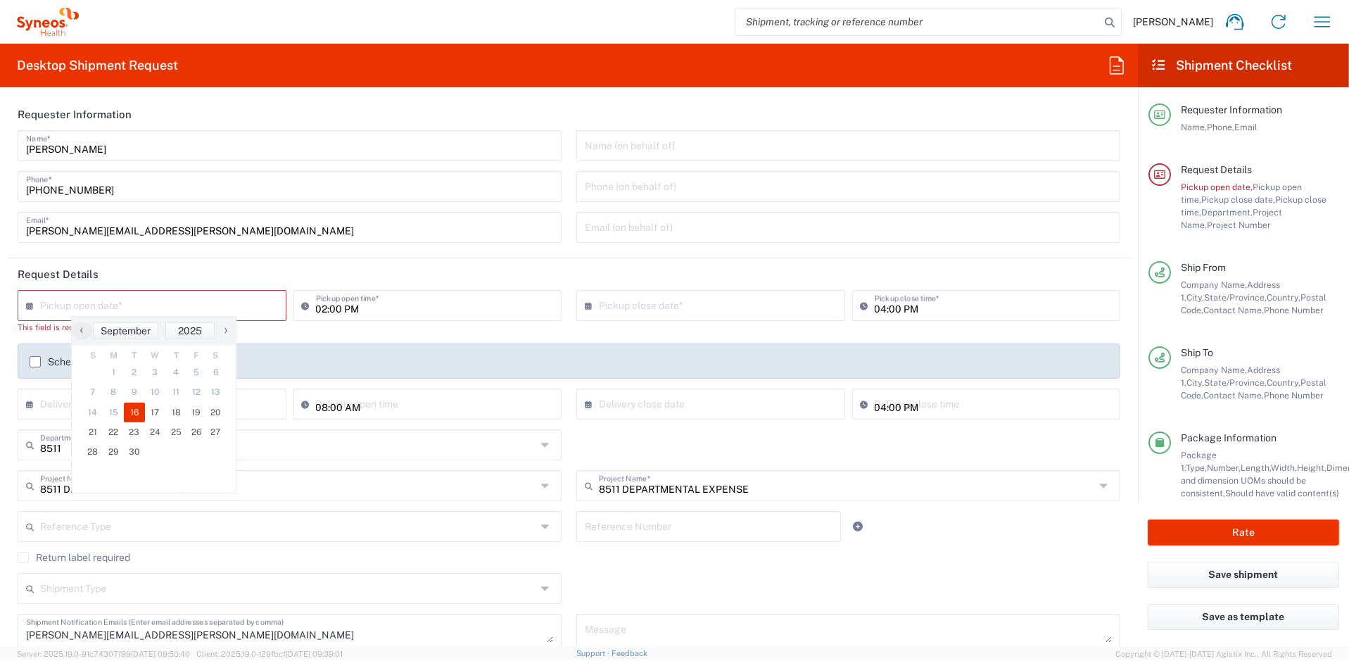
click at [130, 406] on span "16" at bounding box center [134, 413] width 21 height 20
type input "09/16/2025"
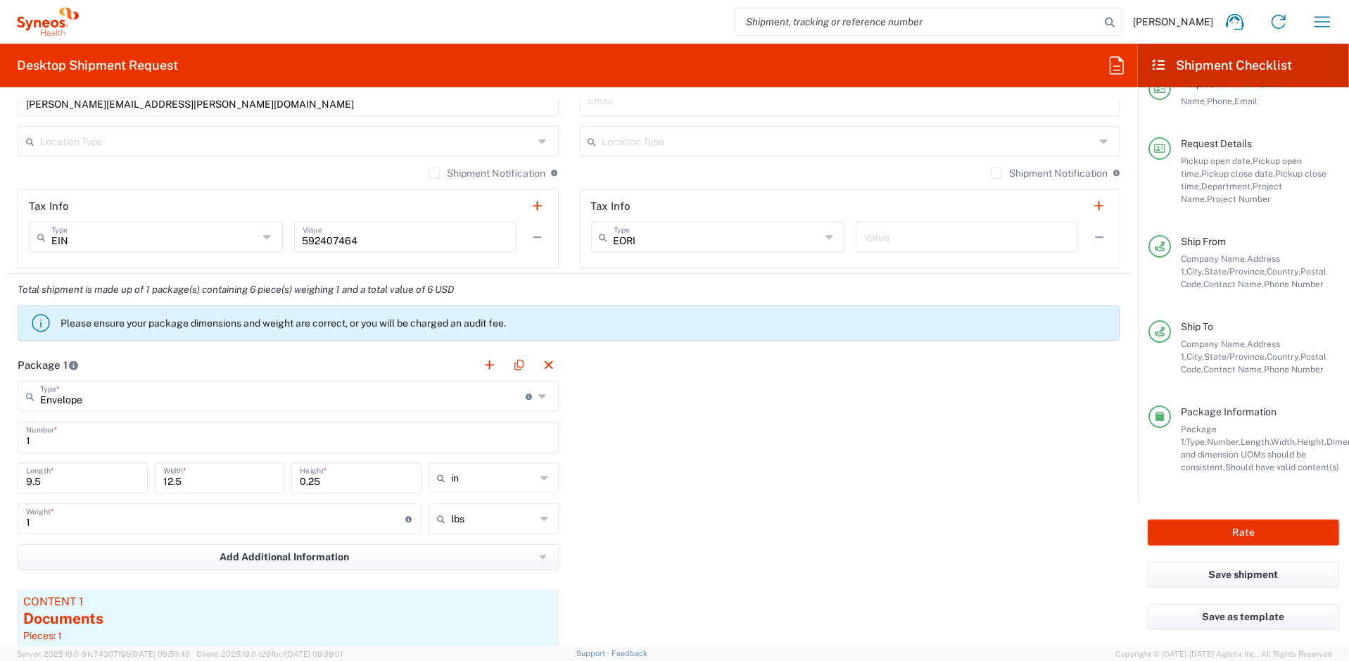
scroll to position [1015, 0]
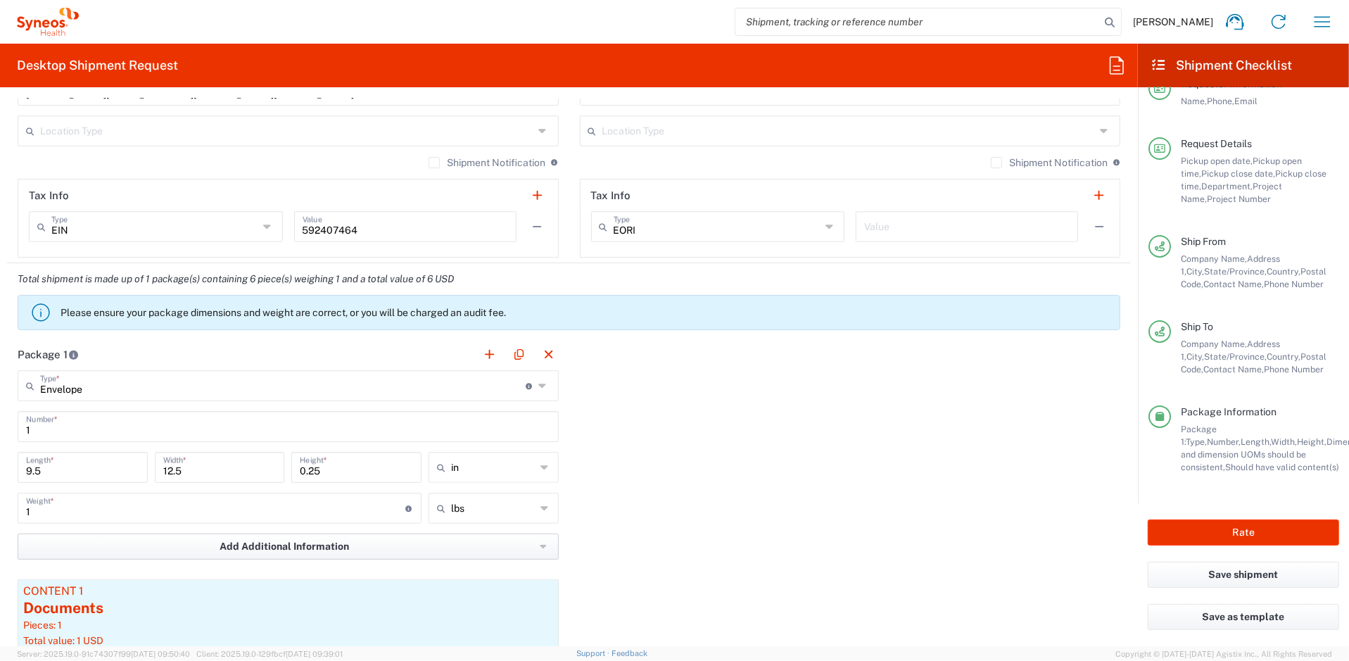
click at [329, 549] on span "Add Additional Information" at bounding box center [285, 546] width 130 height 13
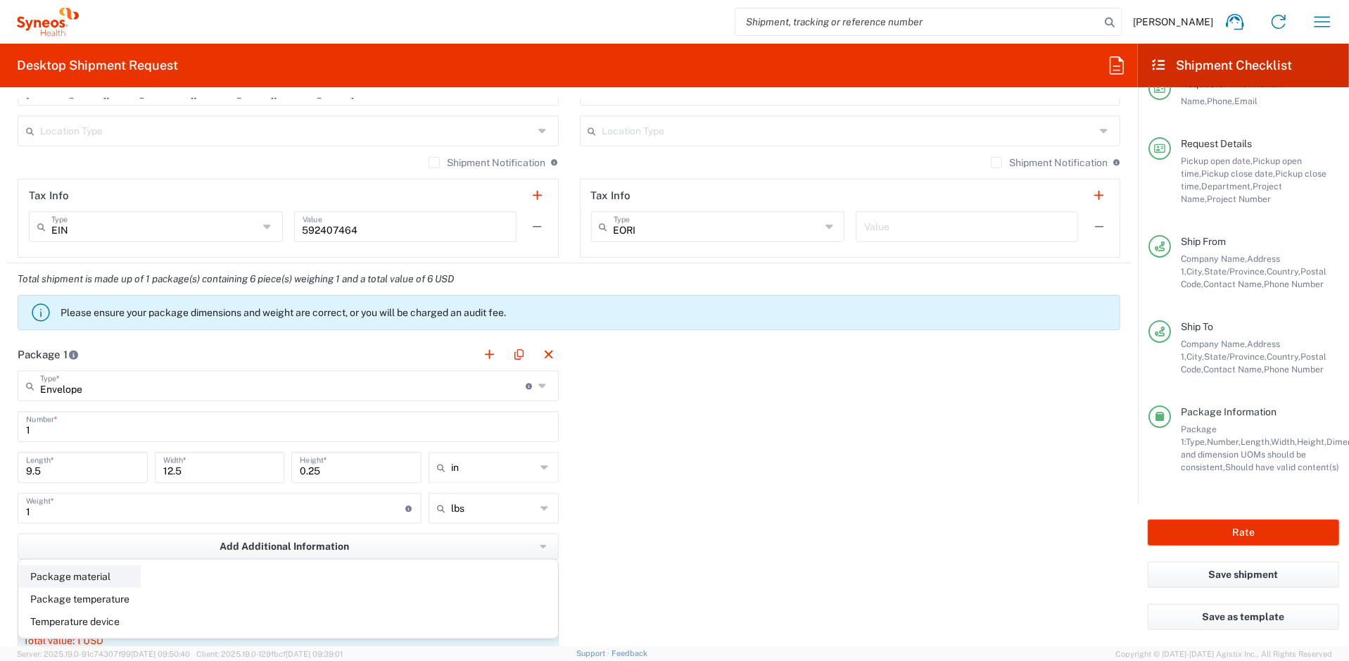
click at [99, 571] on li "Package material" at bounding box center [80, 576] width 122 height 23
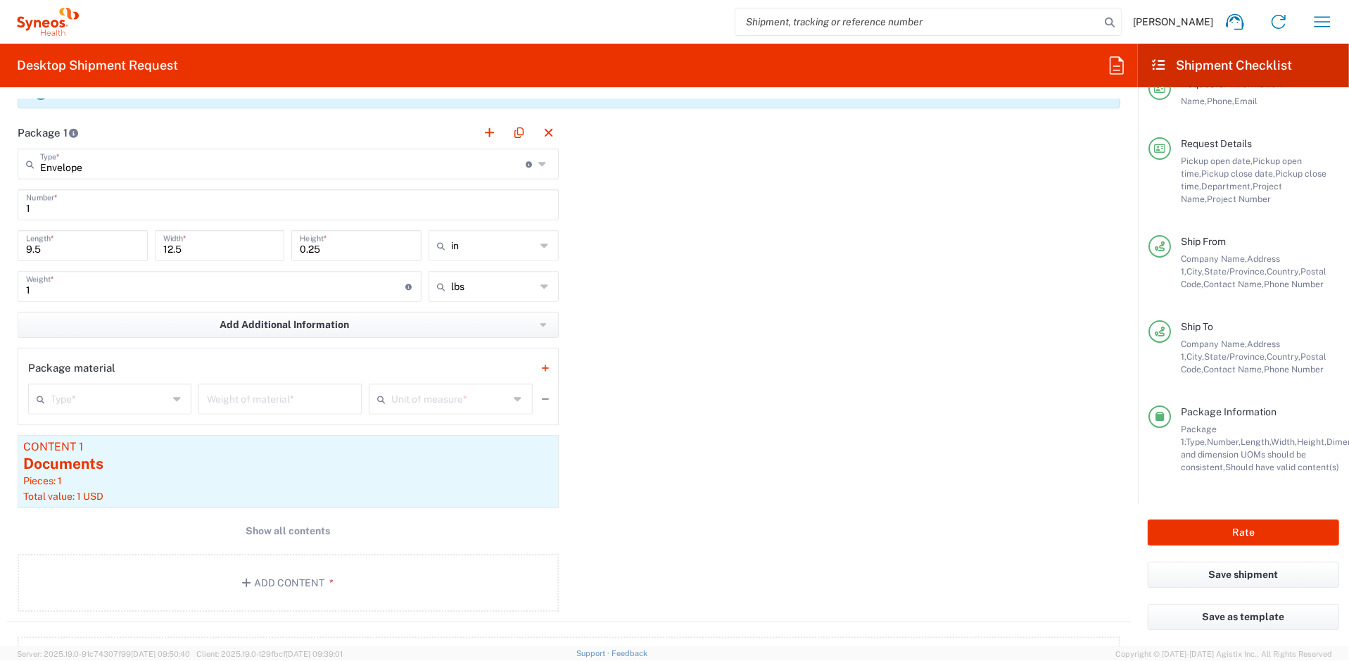
scroll to position [1287, 0]
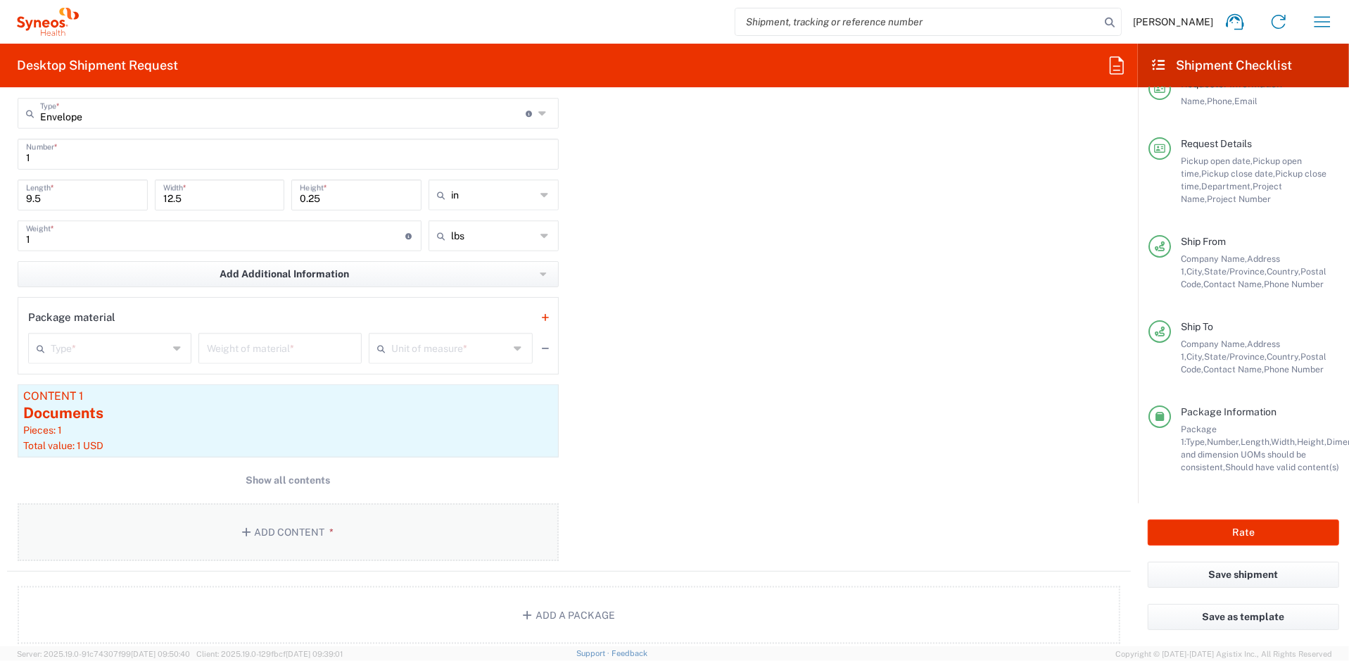
click at [289, 515] on button "Add Content *" at bounding box center [288, 532] width 541 height 58
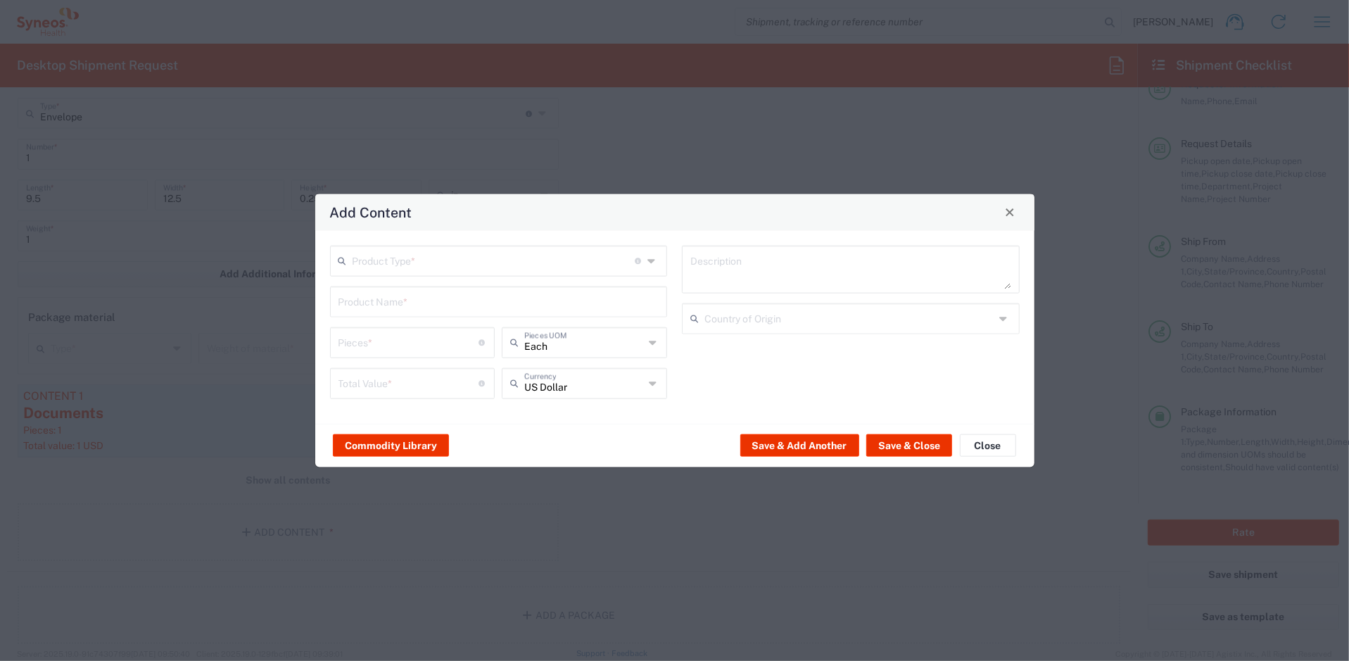
drag, startPoint x: 652, startPoint y: 268, endPoint x: 576, endPoint y: 263, distance: 76.2
click at [652, 268] on icon at bounding box center [653, 260] width 11 height 23
click at [562, 260] on input "text" at bounding box center [494, 259] width 283 height 25
click at [458, 284] on span "Documents" at bounding box center [498, 292] width 335 height 22
type input "Documents"
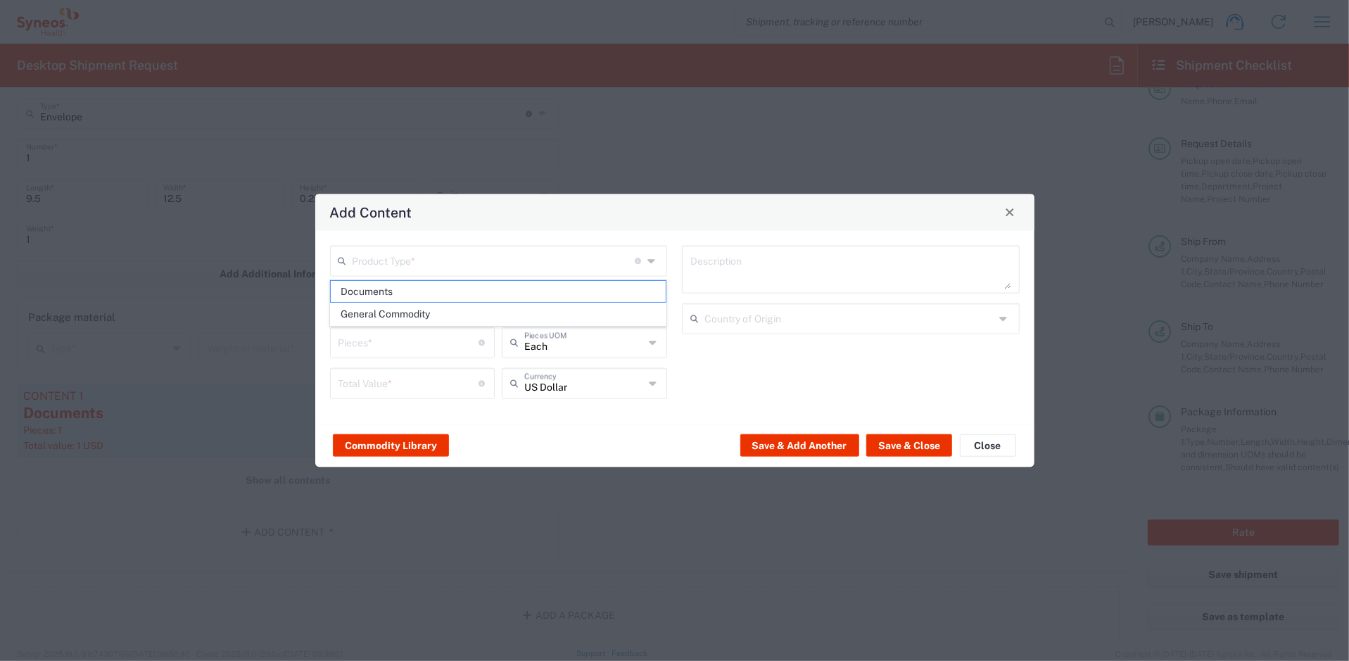
type input "Documents"
type input "1"
type textarea "Documents"
click at [919, 442] on button "Save & Close" at bounding box center [909, 445] width 86 height 23
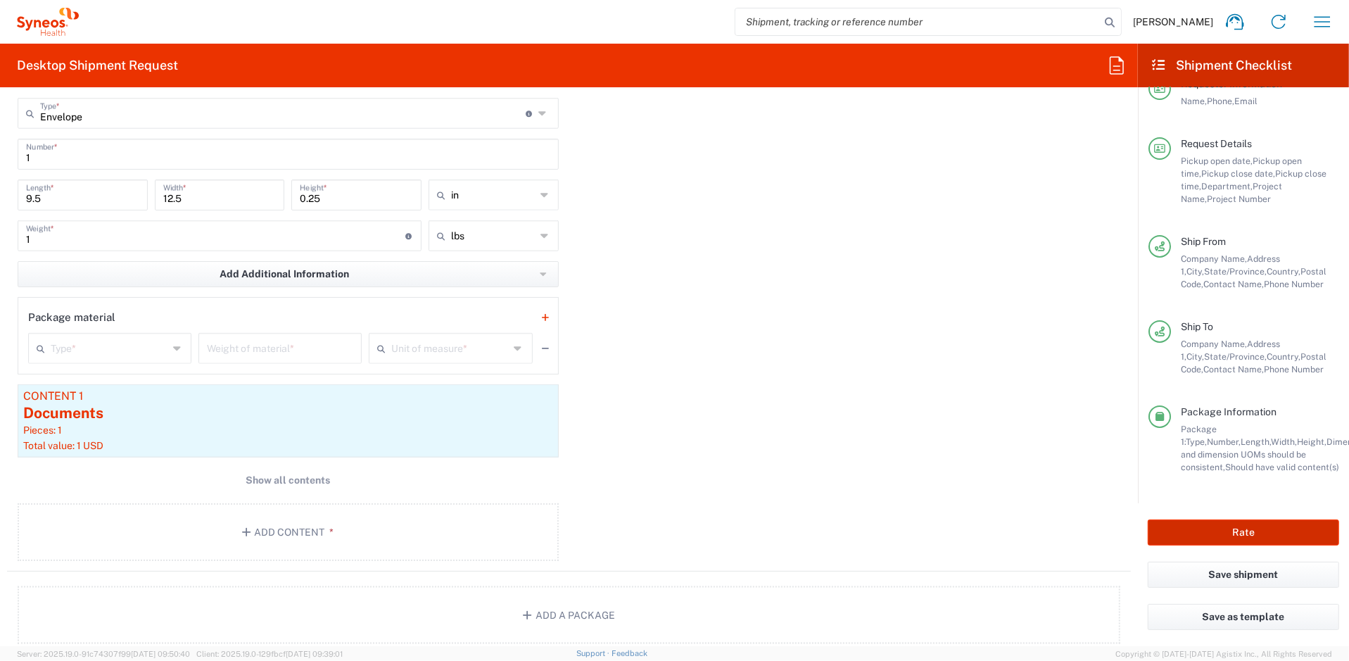
click at [1255, 534] on button "Rate" at bounding box center [1243, 532] width 191 height 26
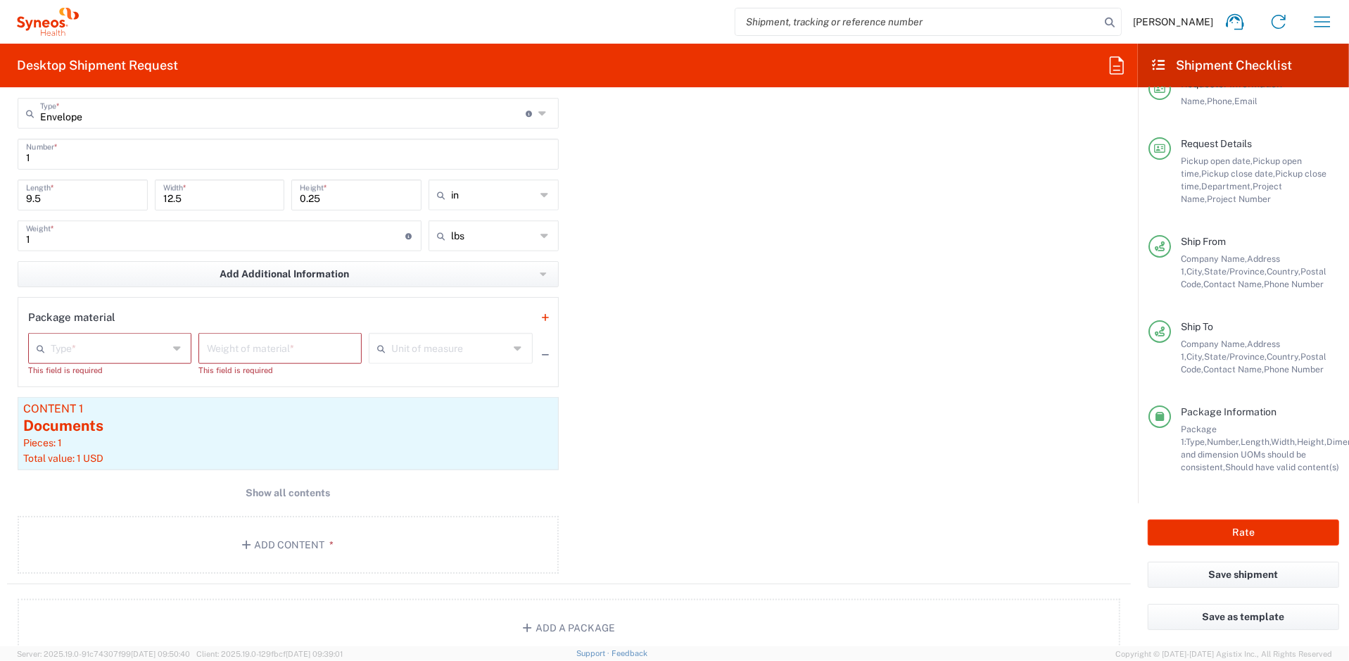
click at [180, 346] on icon at bounding box center [178, 348] width 10 height 23
click at [799, 288] on div "Package 1 Envelope Type * Material used to package goods Envelope Large Box Med…" at bounding box center [569, 325] width 1124 height 518
click at [146, 415] on div "Documents" at bounding box center [288, 425] width 530 height 21
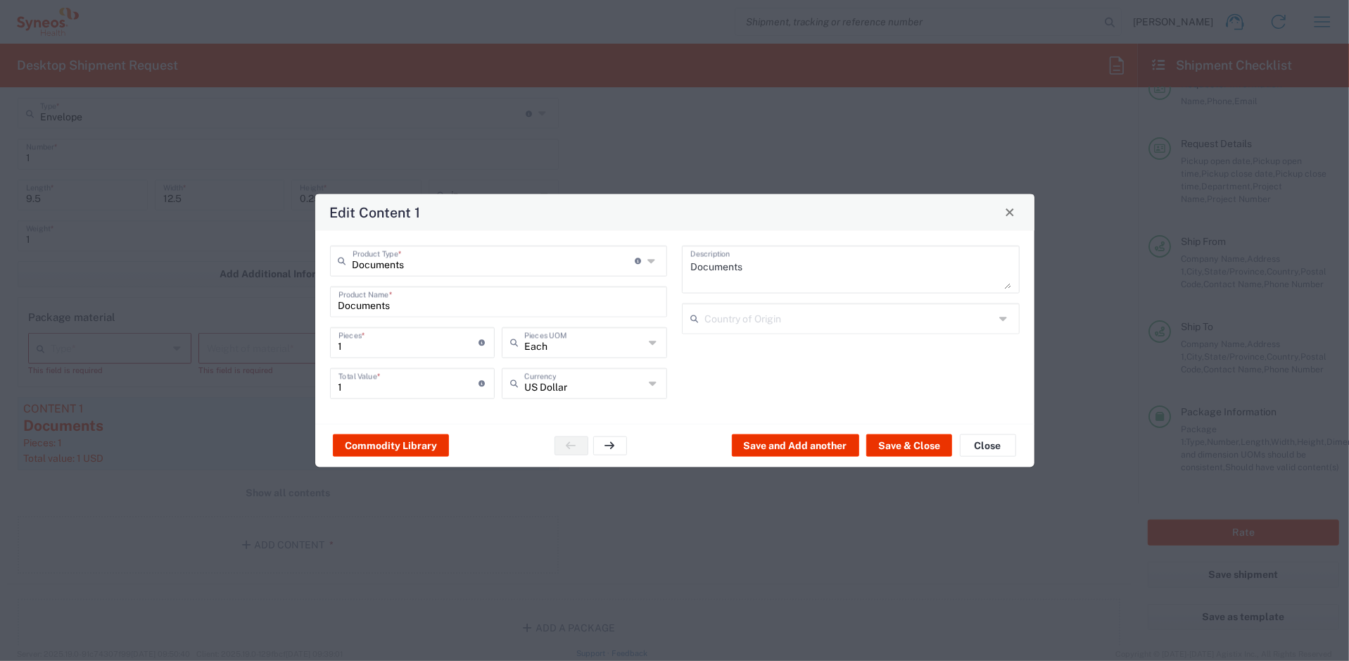
click at [184, 351] on div "Edit Content 1 Documents Product Type * Document: Paper document generated inte…" at bounding box center [674, 330] width 1349 height 661
click at [911, 454] on button "Save & Close" at bounding box center [909, 445] width 86 height 23
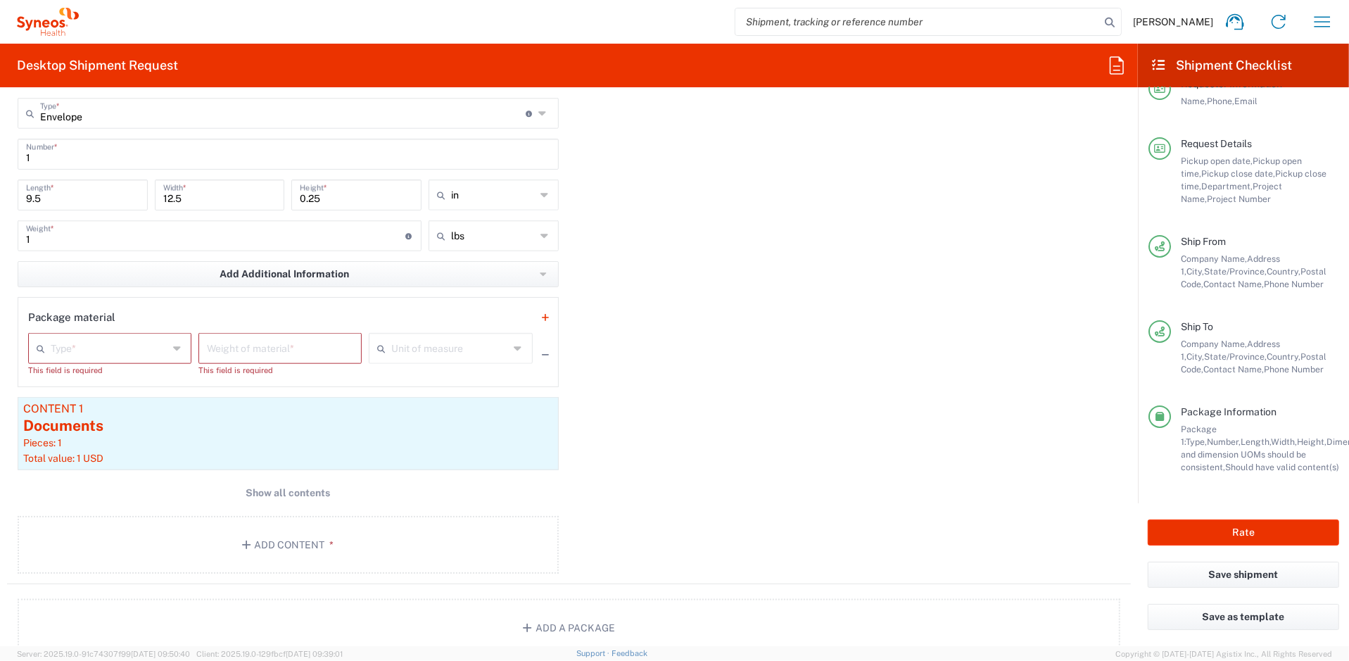
click at [909, 451] on div "Package 1 Envelope Type * Material used to package goods Envelope Large Box Med…" at bounding box center [569, 325] width 1124 height 518
click at [140, 360] on div "Type *" at bounding box center [109, 348] width 163 height 31
click at [728, 336] on div "Package 1 Envelope Type * Material used to package goods Envelope Large Box Med…" at bounding box center [569, 325] width 1124 height 518
click at [1161, 72] on h2 "Shipment Checklist" at bounding box center [1222, 65] width 142 height 17
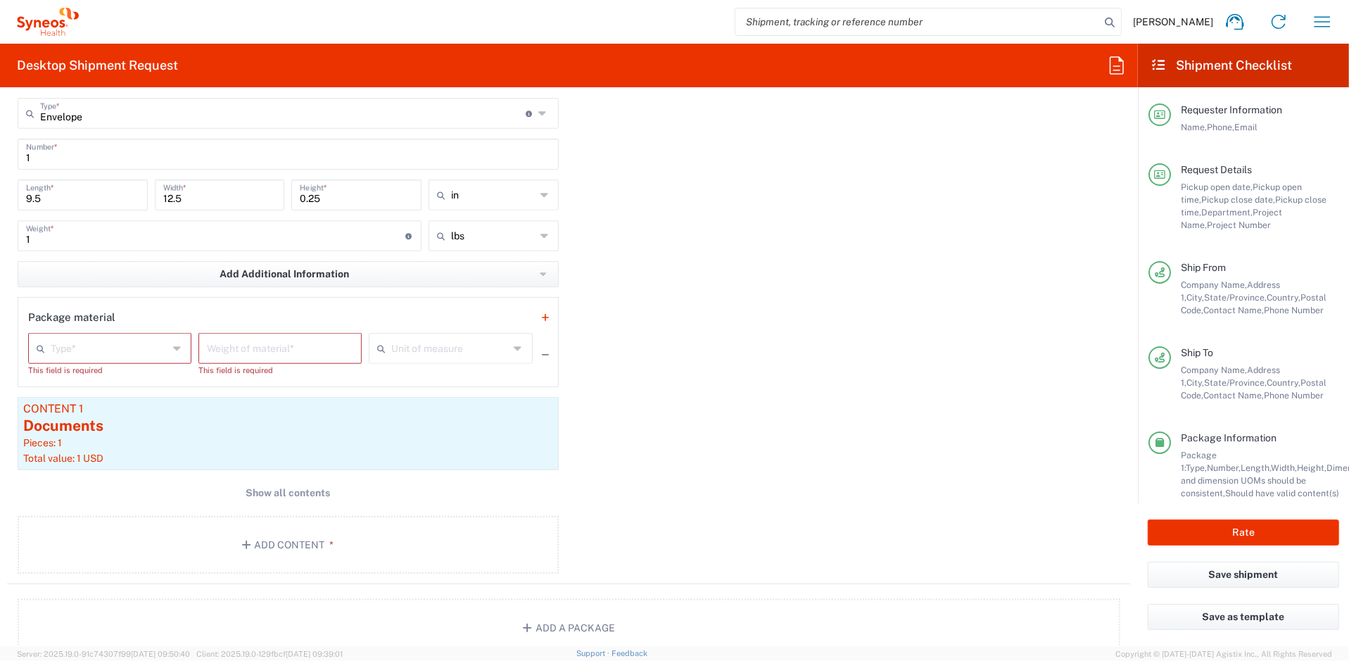
click at [144, 57] on h2 "Desktop Shipment Request" at bounding box center [97, 65] width 161 height 17
click at [45, 21] on icon at bounding box center [46, 24] width 8 height 8
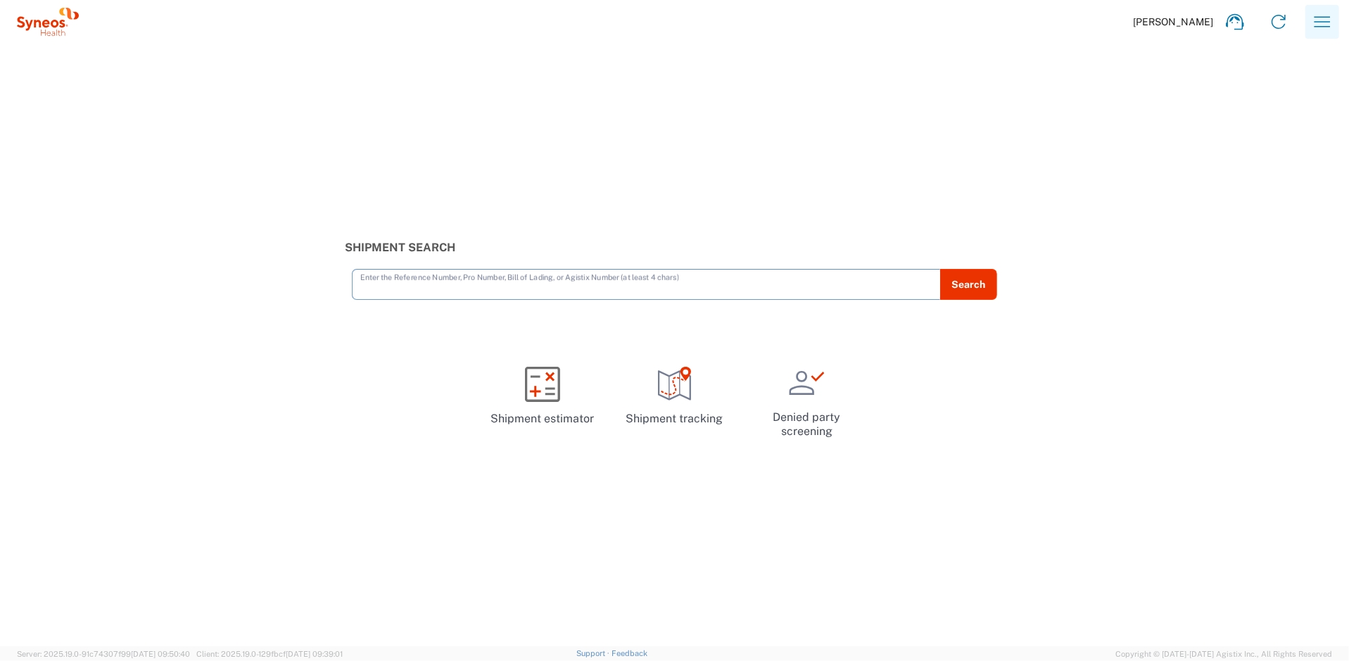
click at [1325, 25] on icon "button" at bounding box center [1322, 22] width 23 height 23
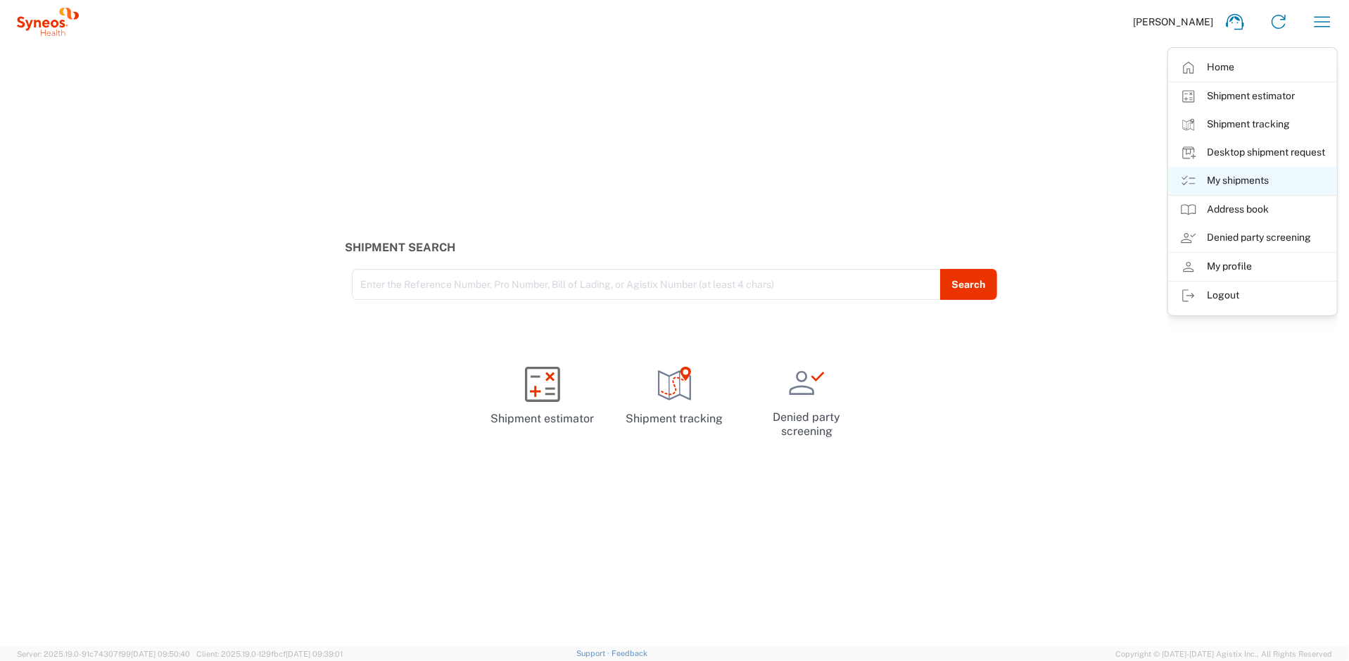
click at [1244, 172] on link "My shipments" at bounding box center [1253, 181] width 168 height 28
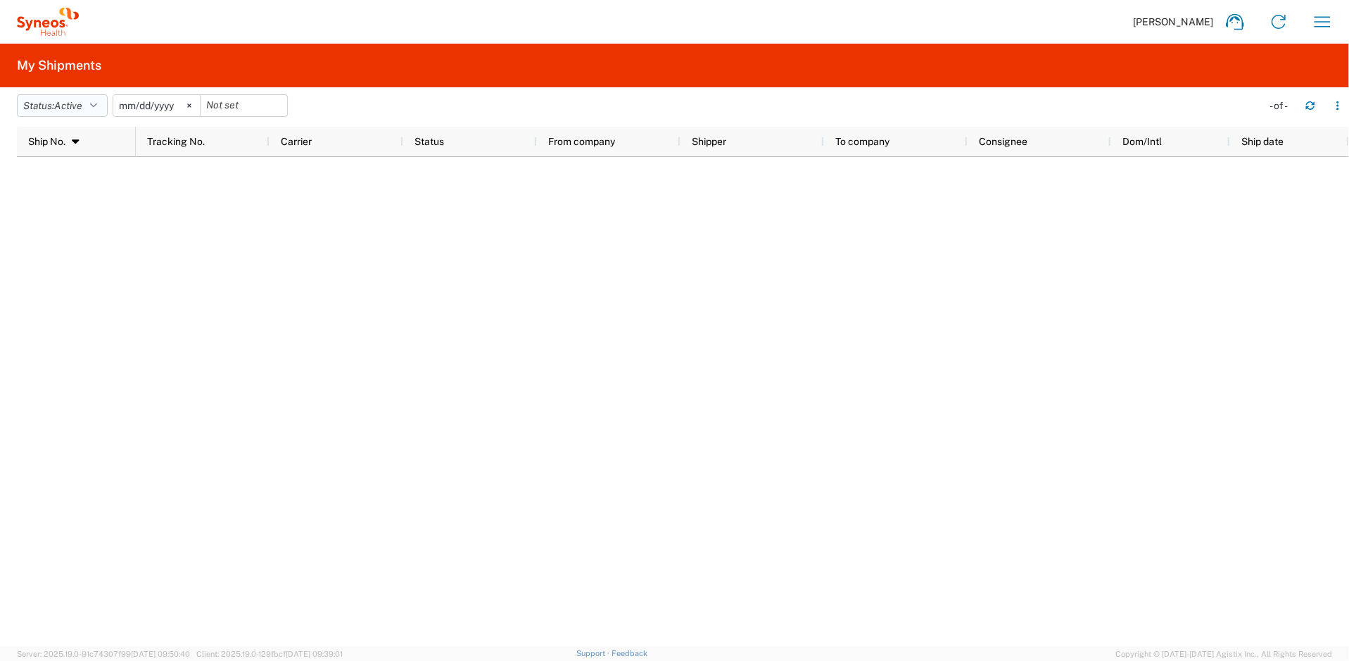
click at [103, 106] on button "Status: Active" at bounding box center [62, 105] width 91 height 23
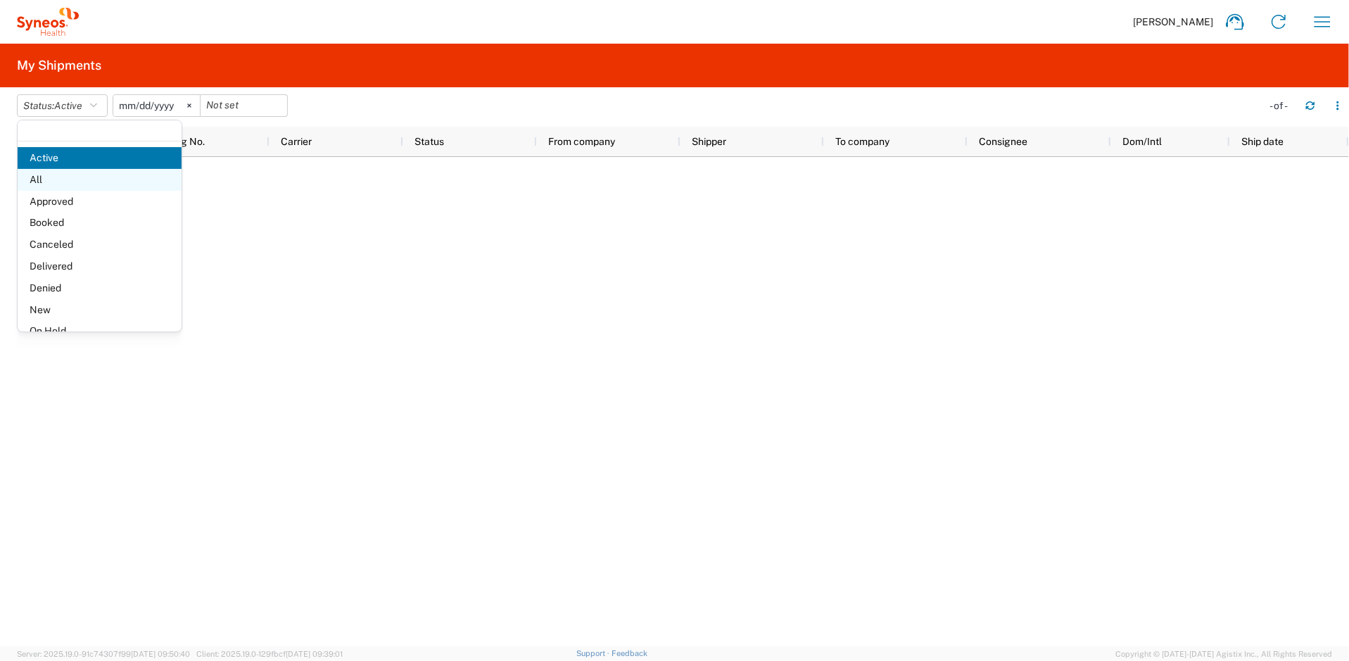
click at [74, 187] on span "All" at bounding box center [100, 180] width 164 height 22
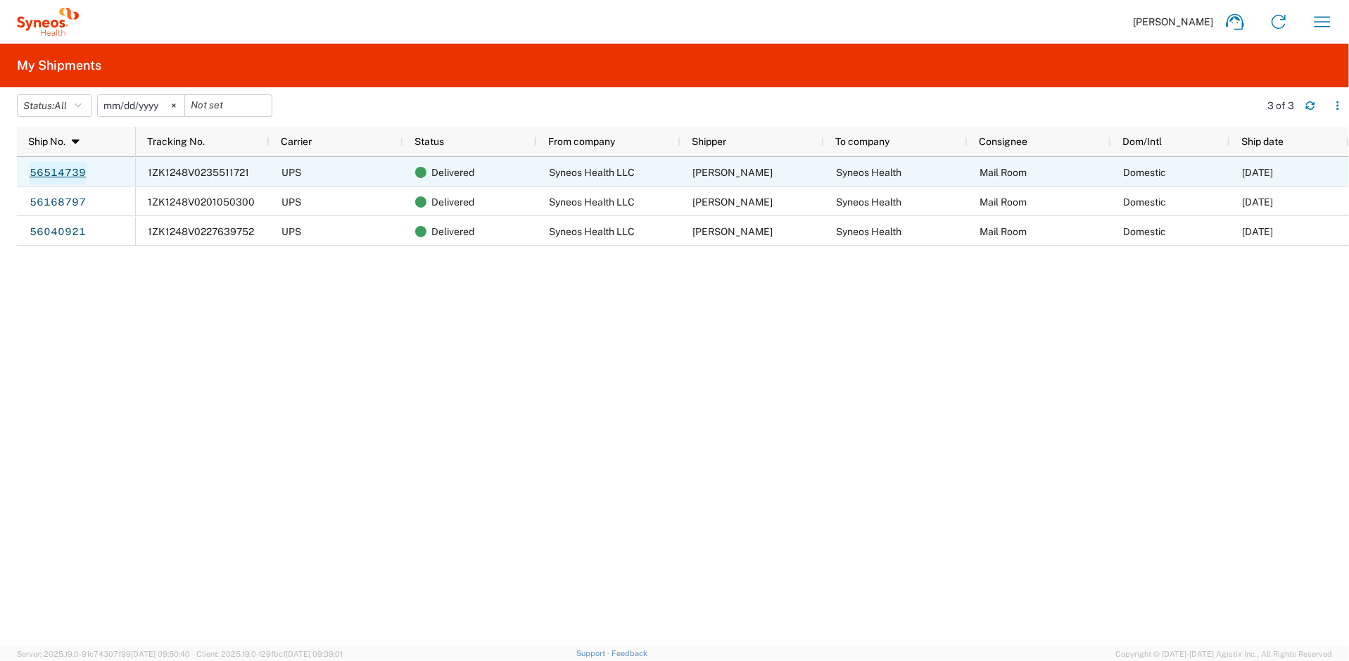
click at [65, 176] on link "56514739" at bounding box center [58, 173] width 58 height 23
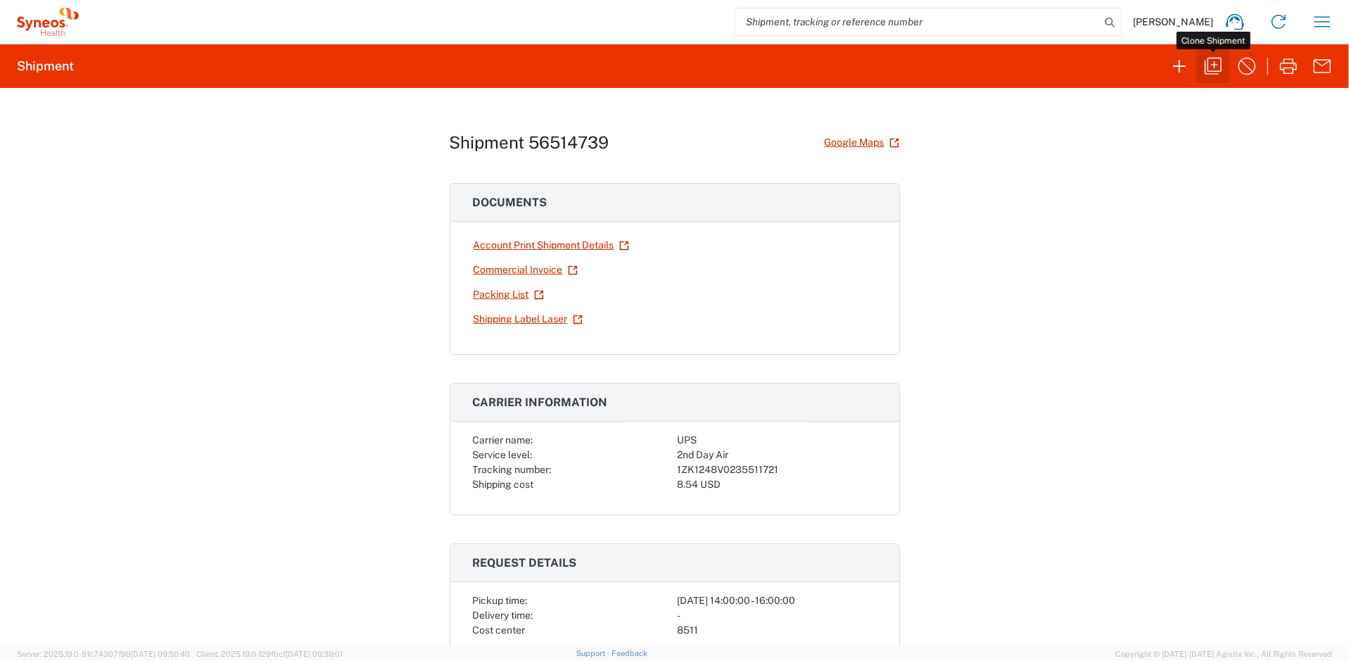
click at [1215, 65] on icon "button" at bounding box center [1213, 66] width 17 height 17
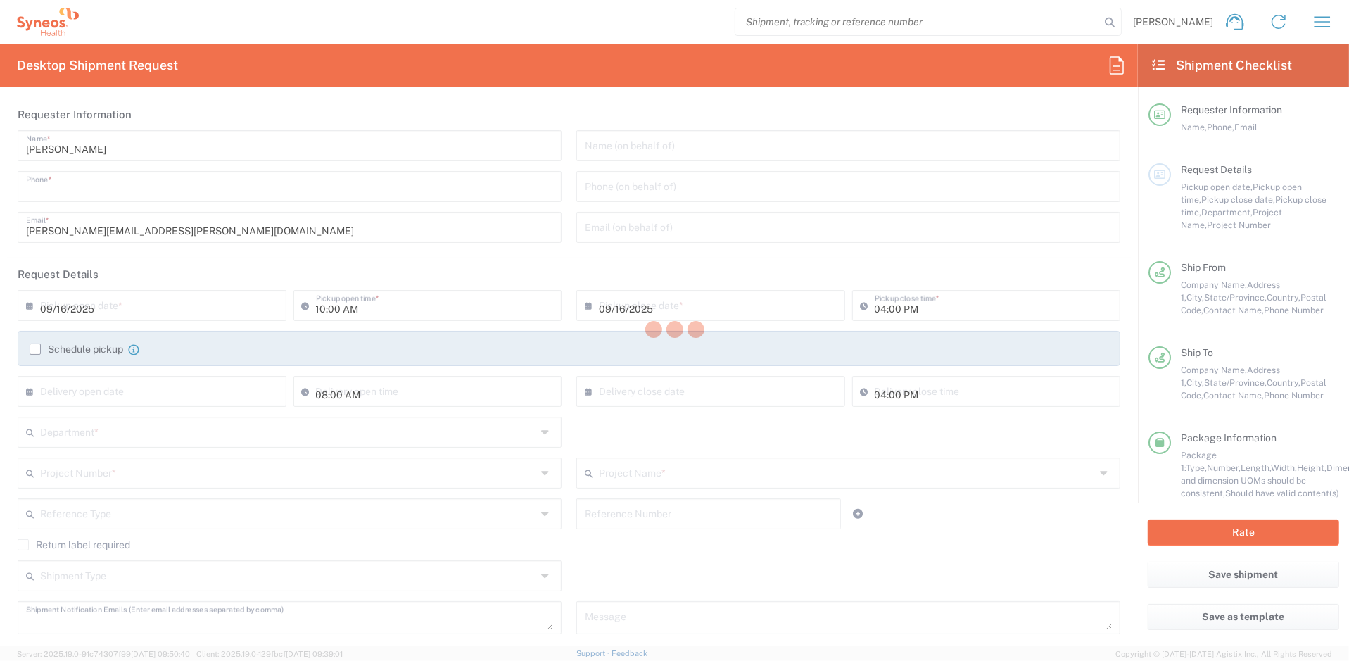
type input "919-227-5788"
type input "02:00 PM"
type textarea "robert.stechuchak@syneoshealth.com"
type input "Syneos Health LLC"
type input "1030 Sync Street"
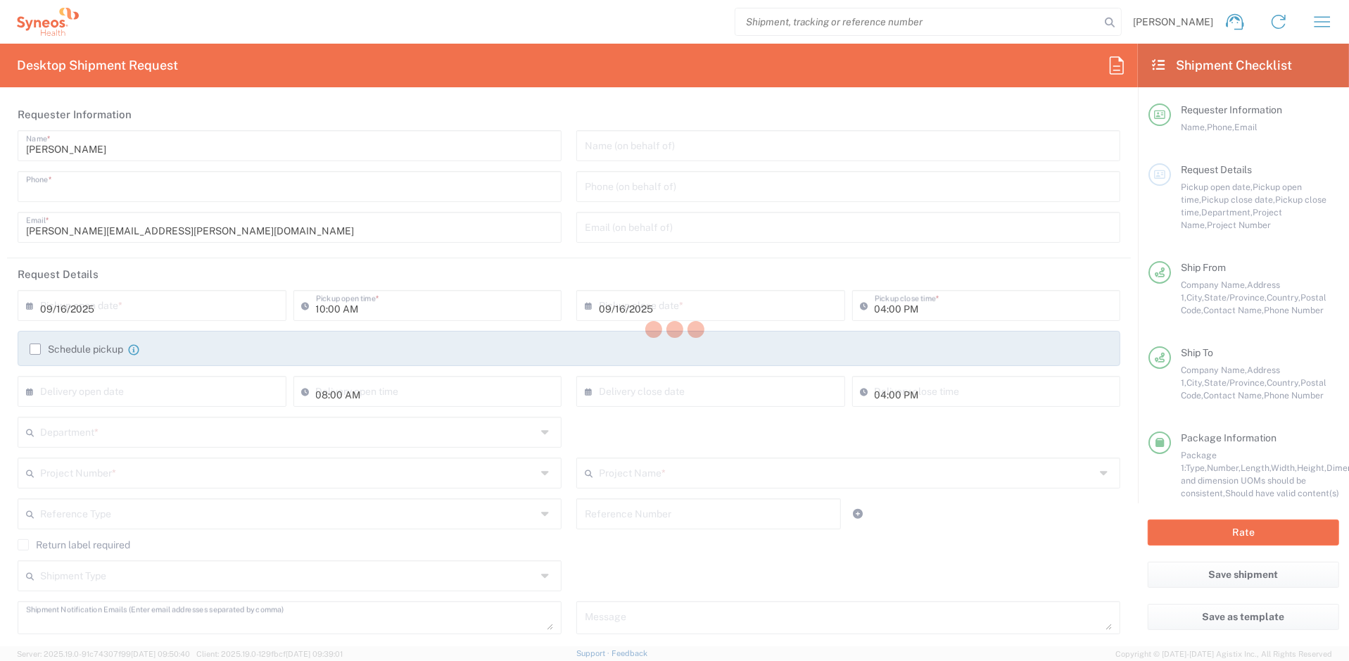
type input "Morrisville"
type input "27560"
type input "Robert Stechuchak"
type input "919-227-5788"
type input "robert.stechuchak@syneoshealth.com"
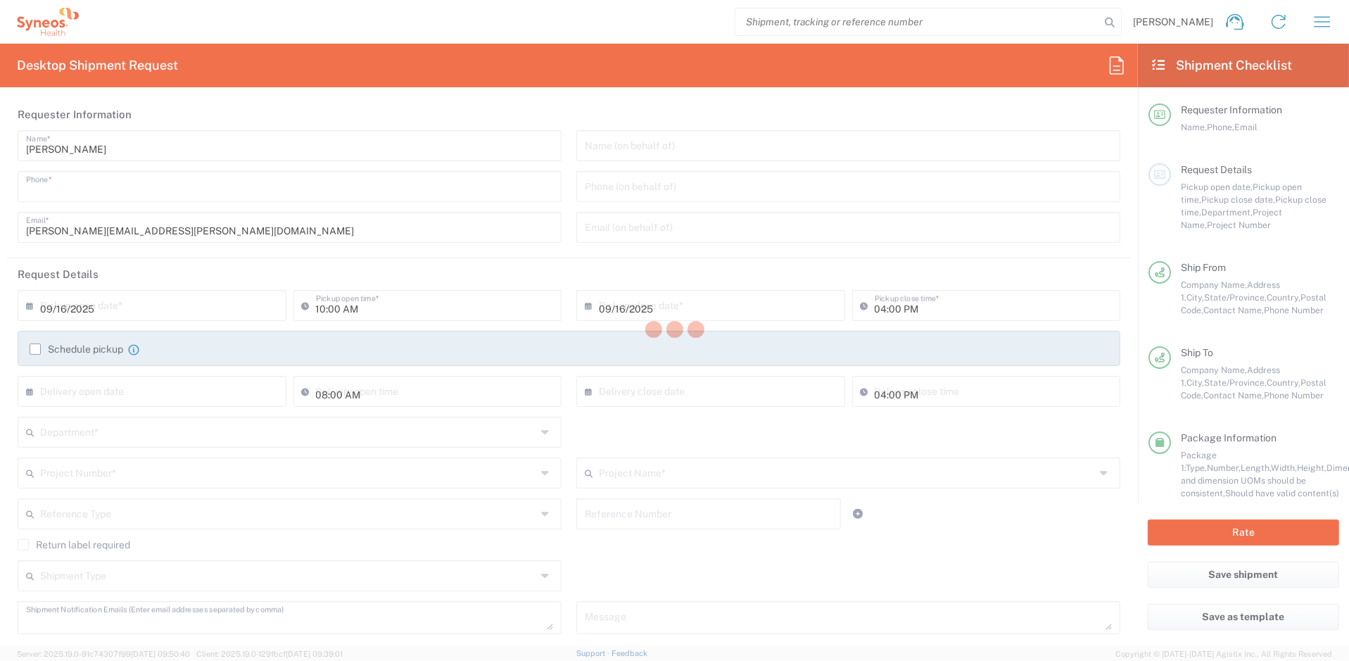
type input "Syneos Health"
type input "1030 Sync St"
type input "Morrisville"
type input "United States"
type input "27560"
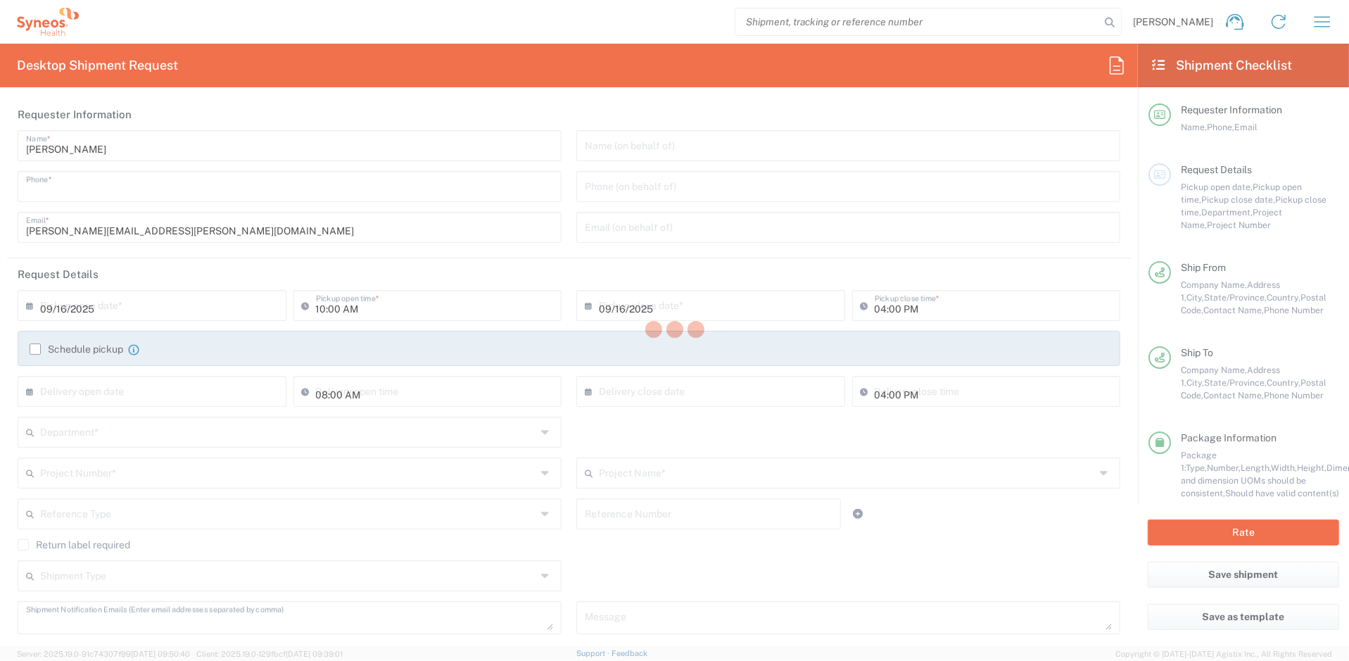
type input "Mail Room"
type input "999-999-9999"
type input "Sender/Shipper"
type input "8511"
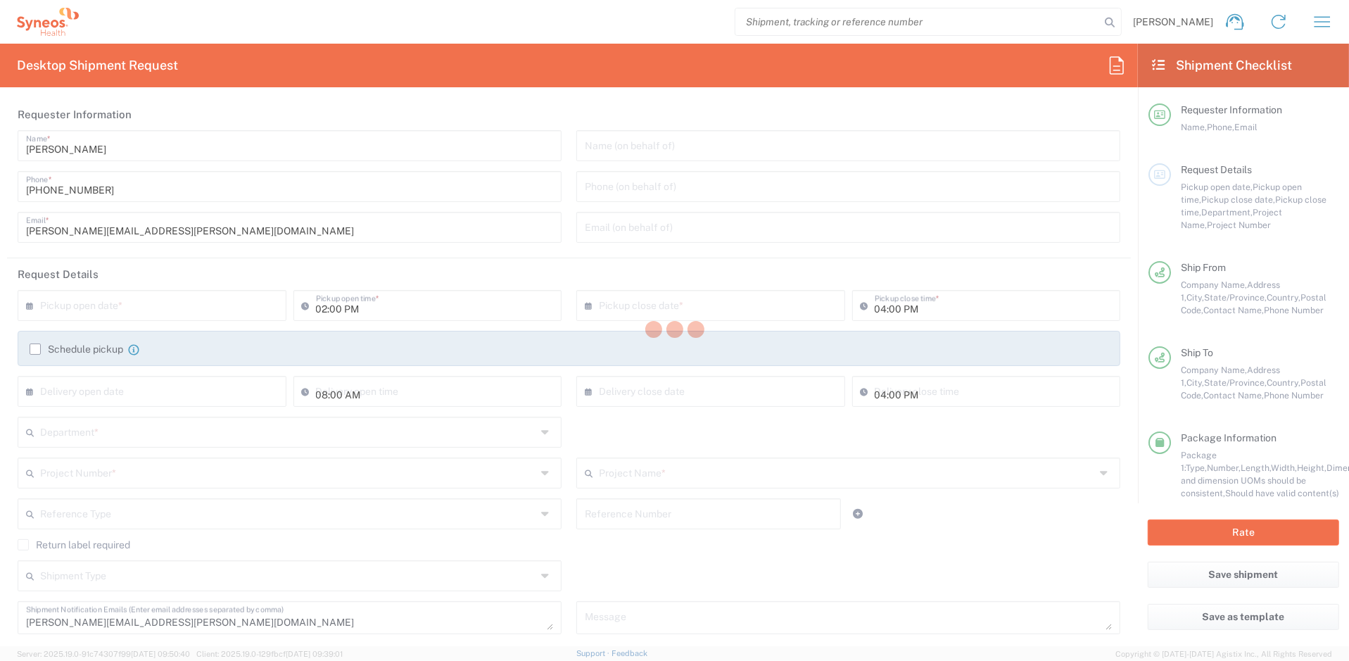
type input "North Carolina"
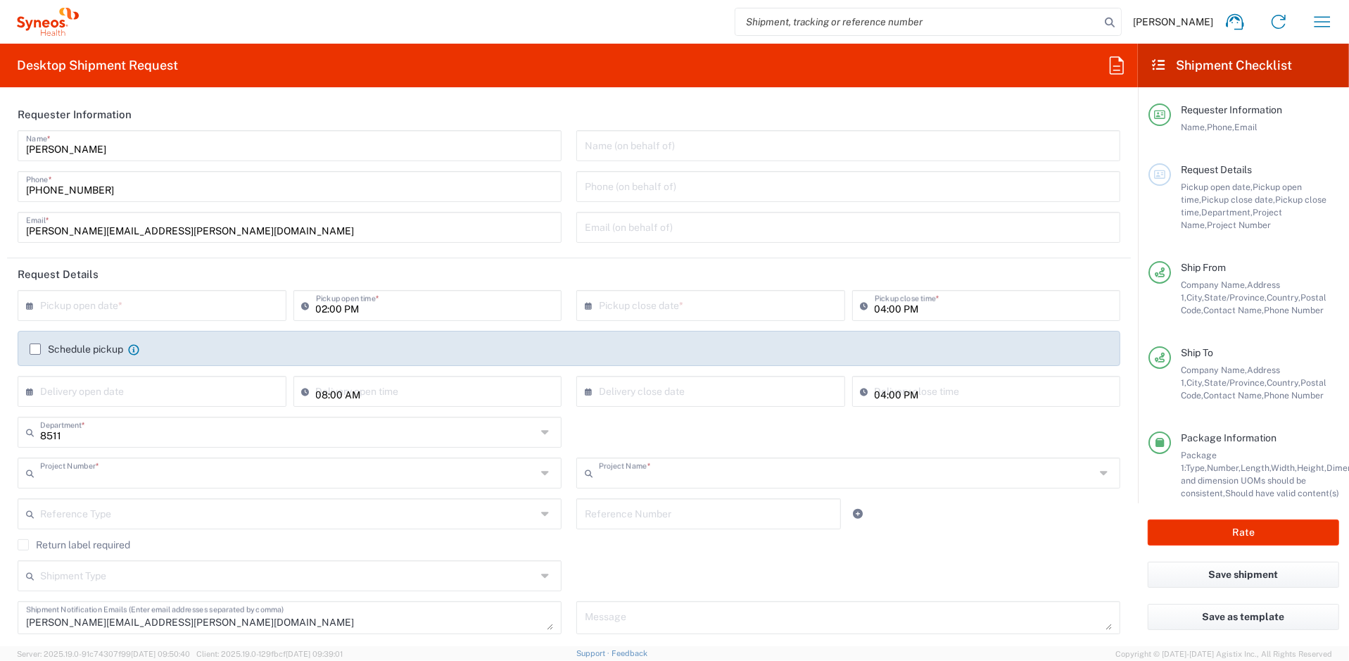
type input "8511 DEPARTMENTAL EXPENSE"
type input "Envelope"
click at [153, 306] on input "text" at bounding box center [155, 304] width 230 height 25
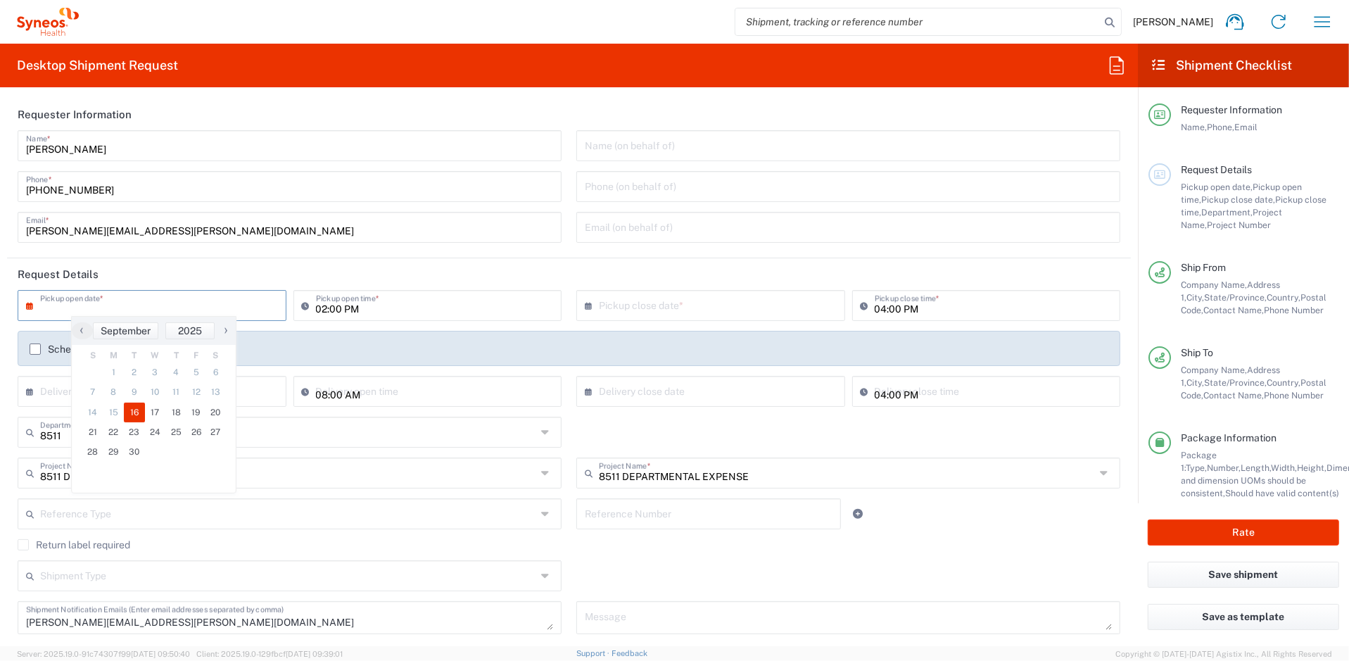
click at [132, 412] on span "16" at bounding box center [134, 413] width 21 height 20
type input "09/16/2025"
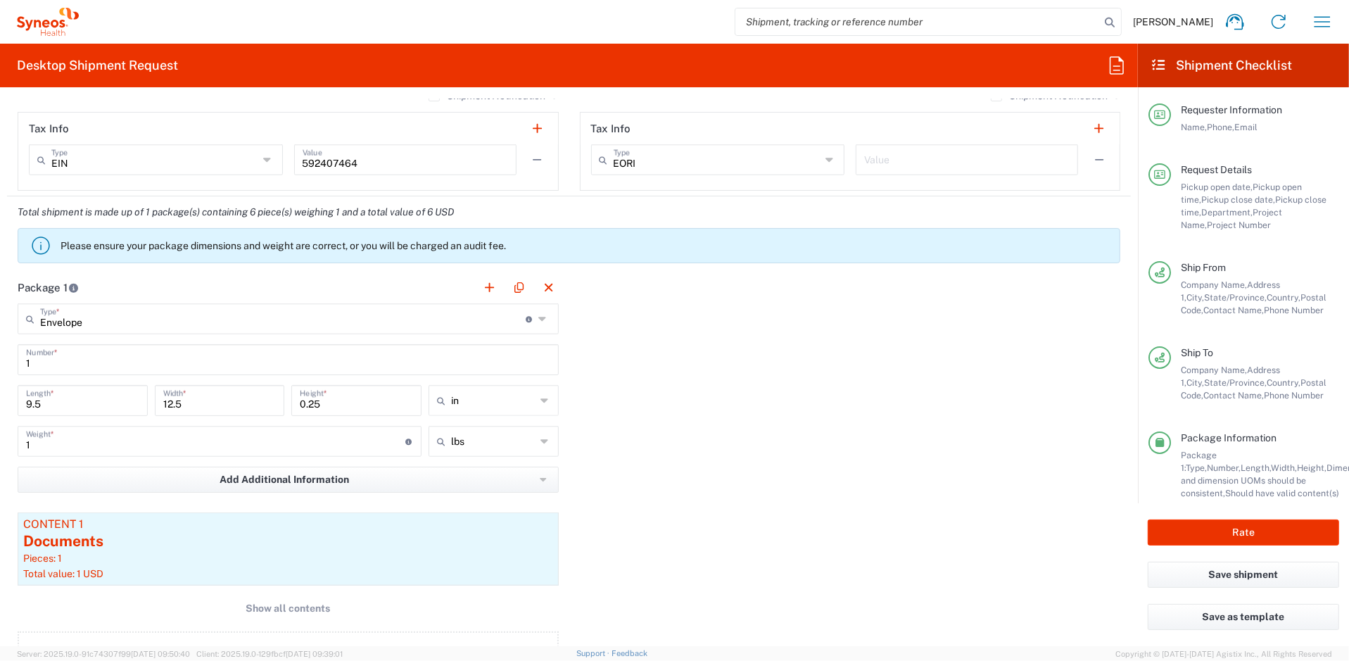
scroll to position [1113, 0]
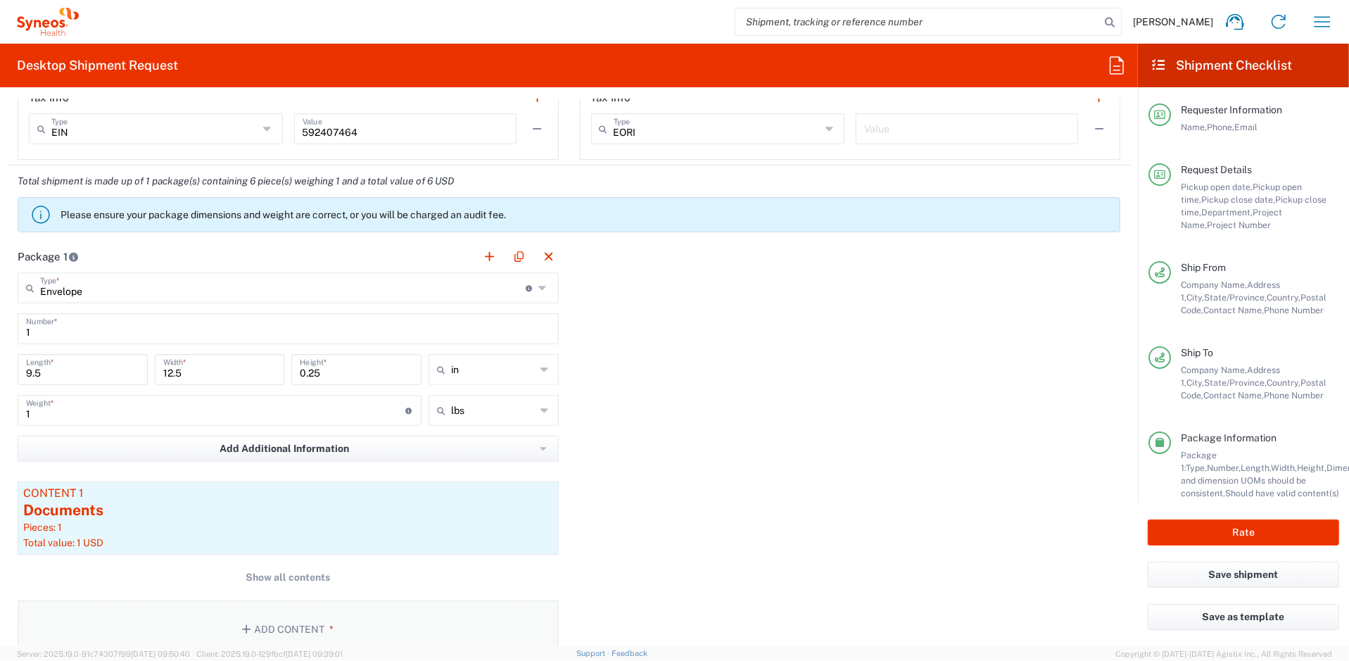
click at [325, 611] on button "Add Content *" at bounding box center [288, 629] width 541 height 58
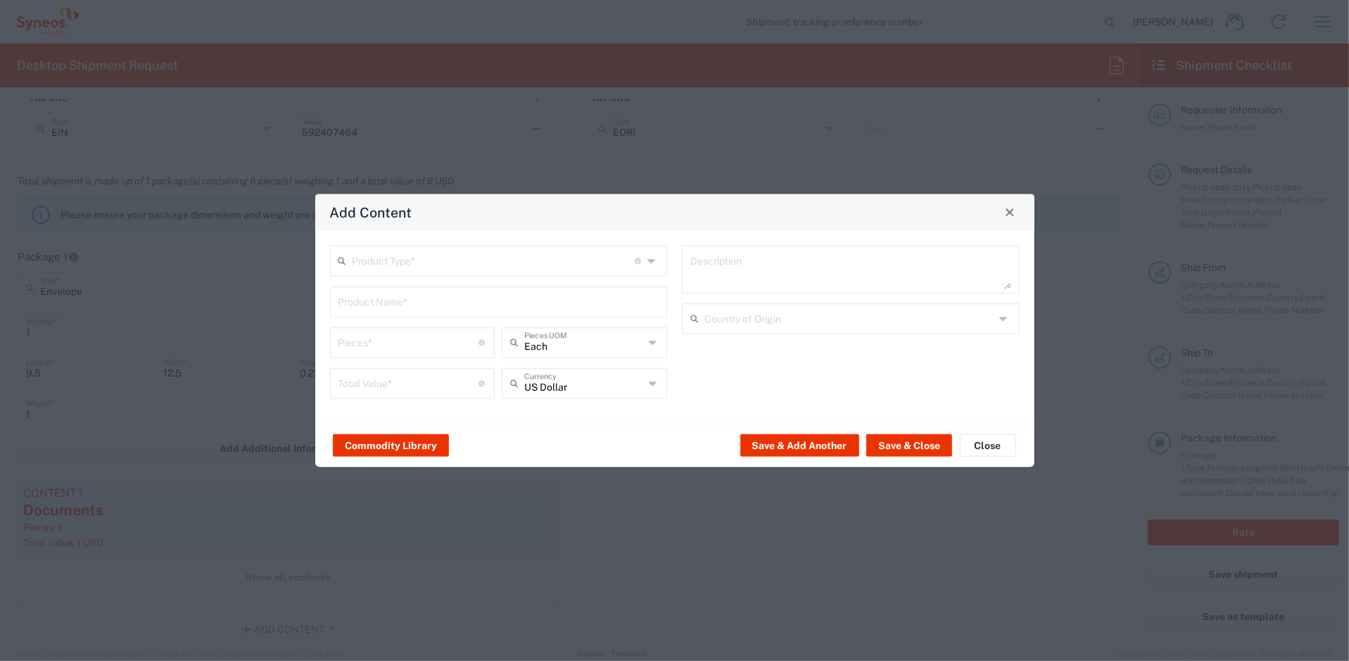
click at [653, 264] on icon at bounding box center [653, 260] width 11 height 23
click at [438, 291] on span "Documents" at bounding box center [498, 292] width 335 height 22
type input "Documents"
type input "1"
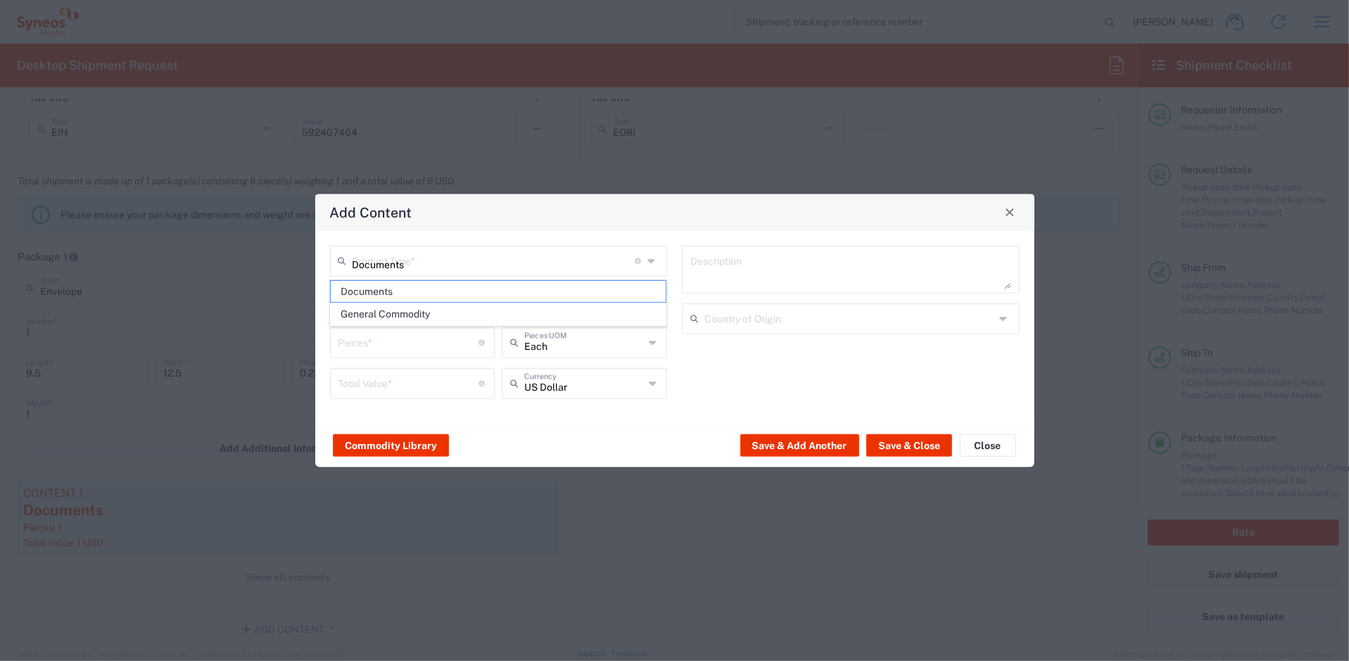
type input "1"
type textarea "Documents"
click at [918, 444] on button "Save & Close" at bounding box center [909, 445] width 86 height 23
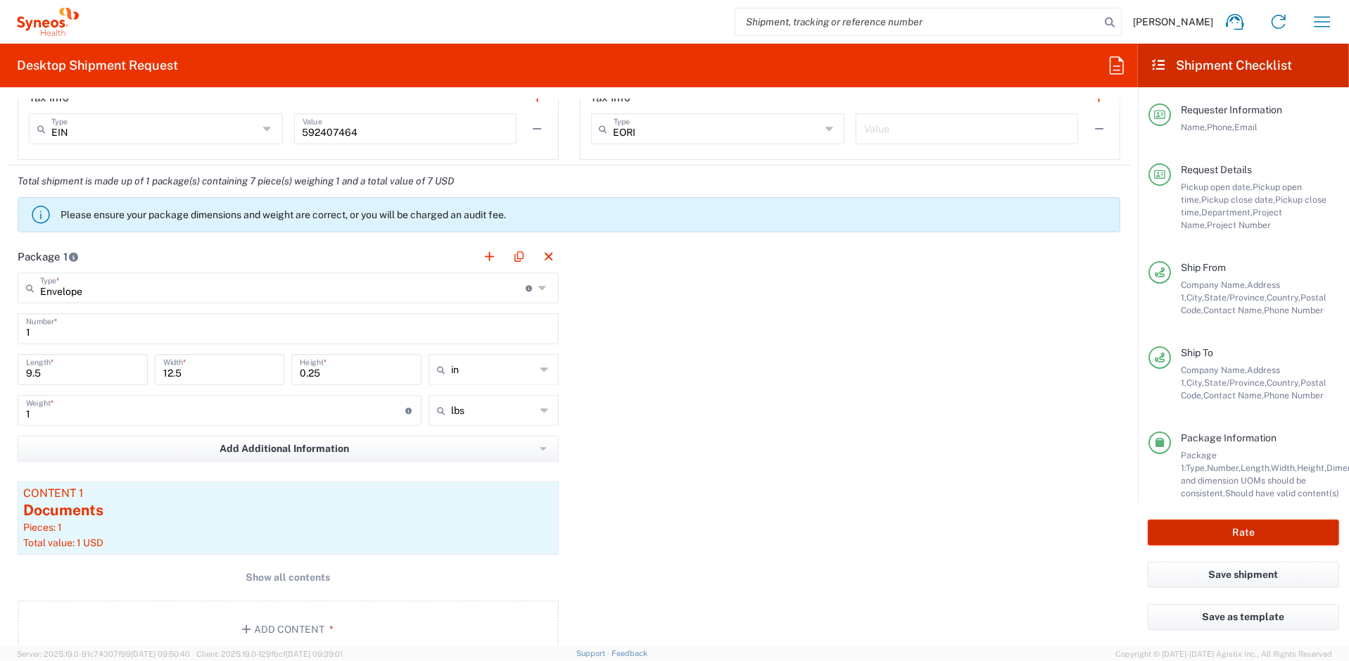
click at [1251, 528] on button "Rate" at bounding box center [1243, 532] width 191 height 26
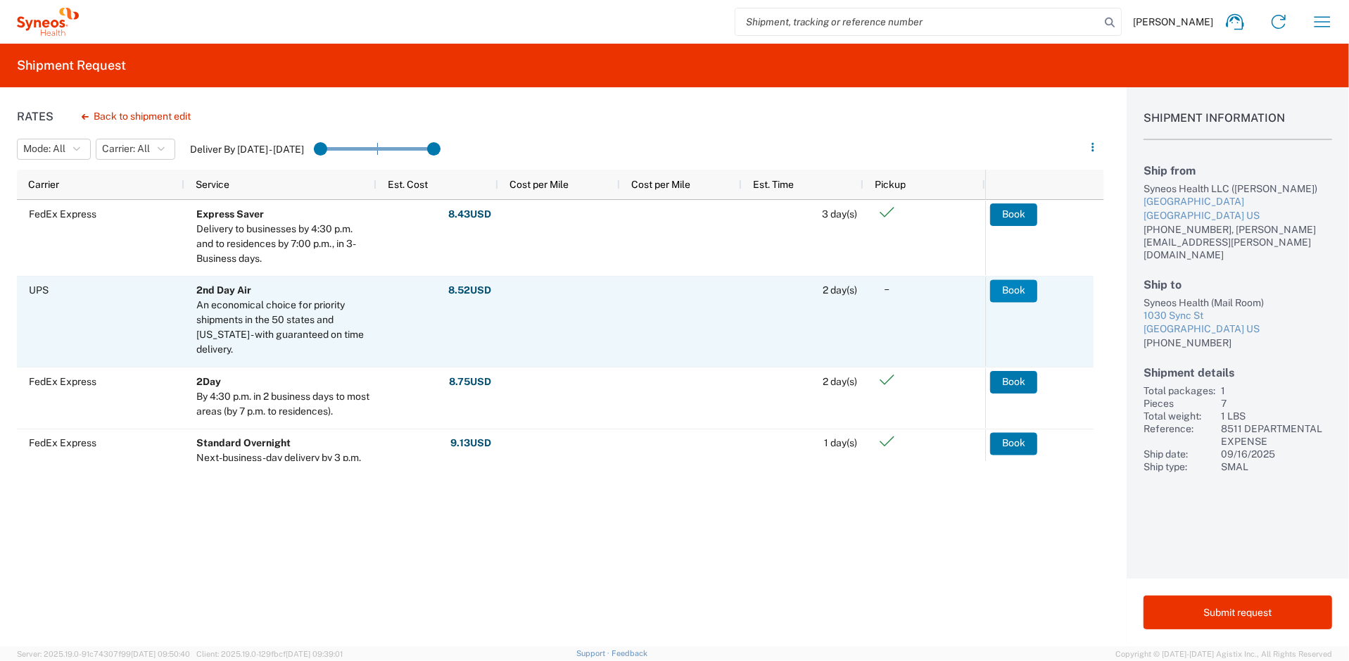
click at [1012, 285] on button "Book" at bounding box center [1013, 290] width 47 height 23
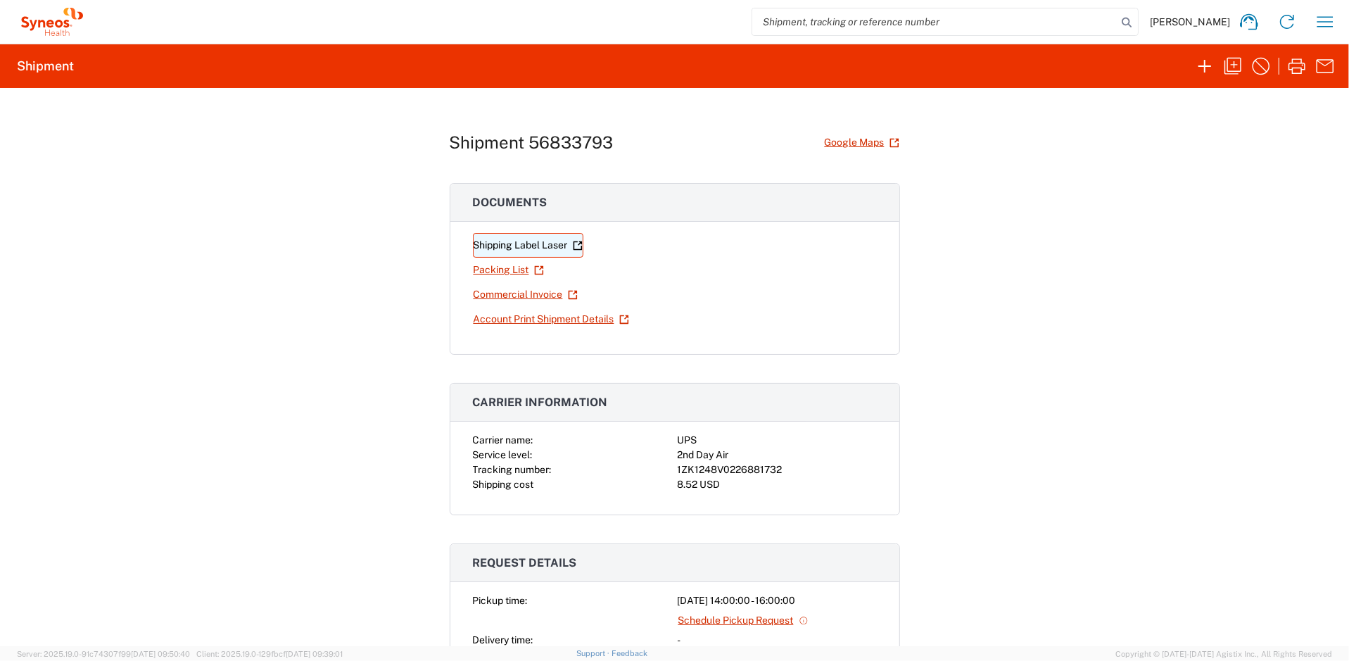
click at [507, 239] on link "Shipping Label Laser" at bounding box center [528, 245] width 111 height 25
